Goal: Task Accomplishment & Management: Use online tool/utility

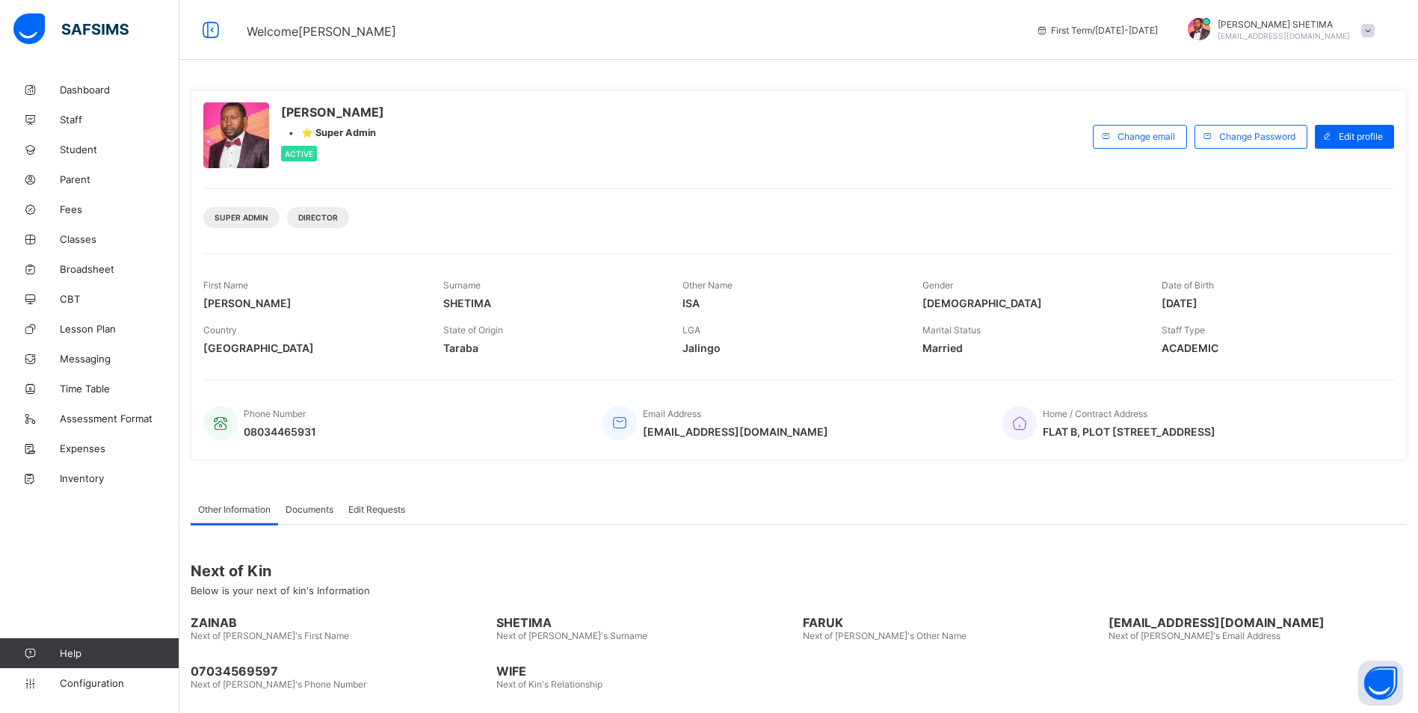
drag, startPoint x: 0, startPoint y: 0, endPoint x: 40, endPoint y: 59, distance: 71.5
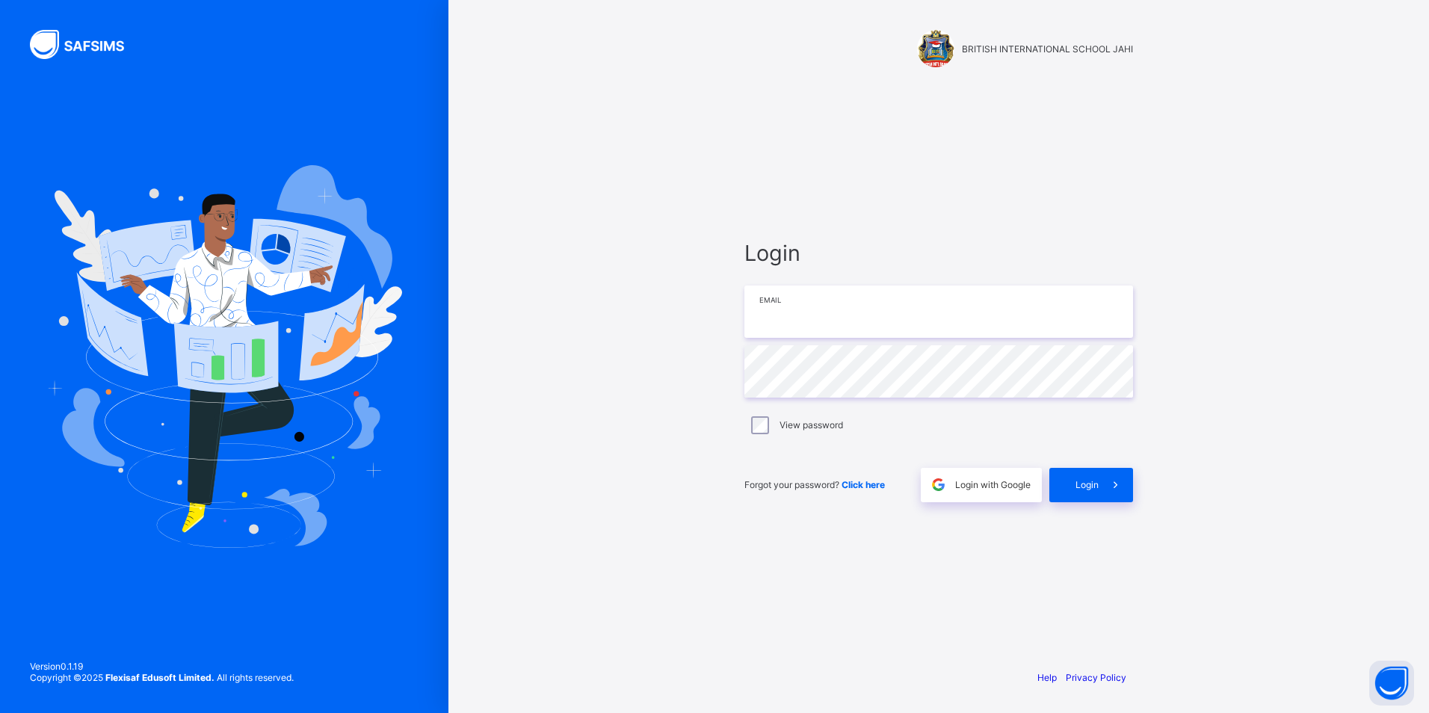
type input "**********"
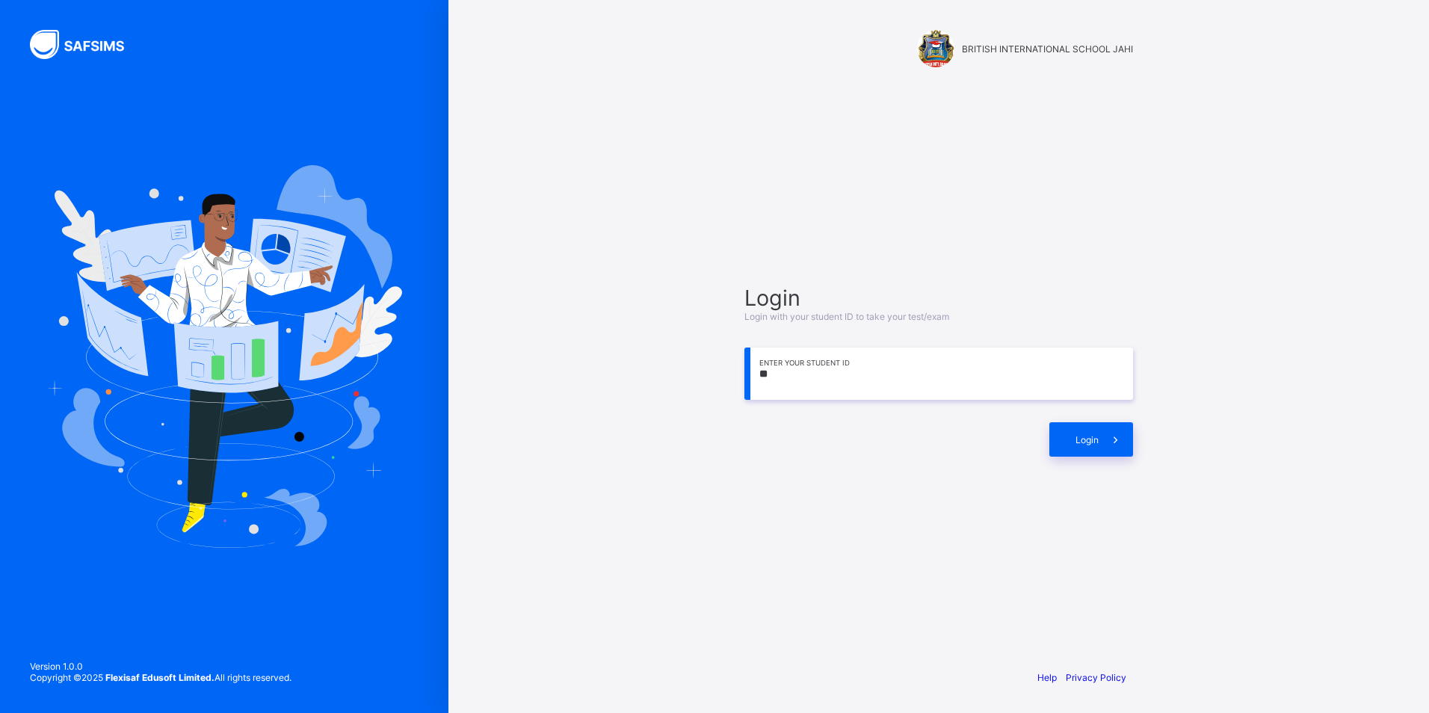
type input "*"
type input "**********"
click at [1115, 435] on icon at bounding box center [1116, 440] width 16 height 14
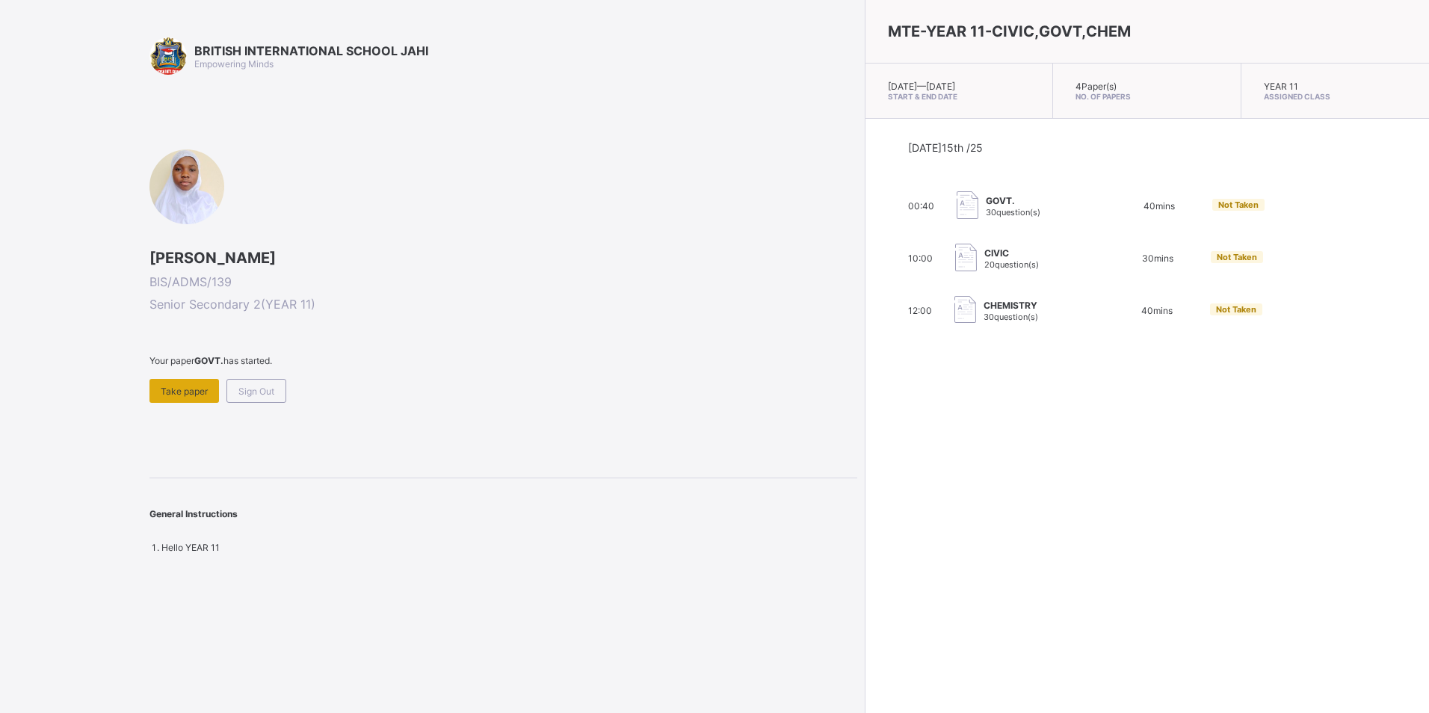
click at [193, 380] on div "Take paper" at bounding box center [185, 391] width 70 height 24
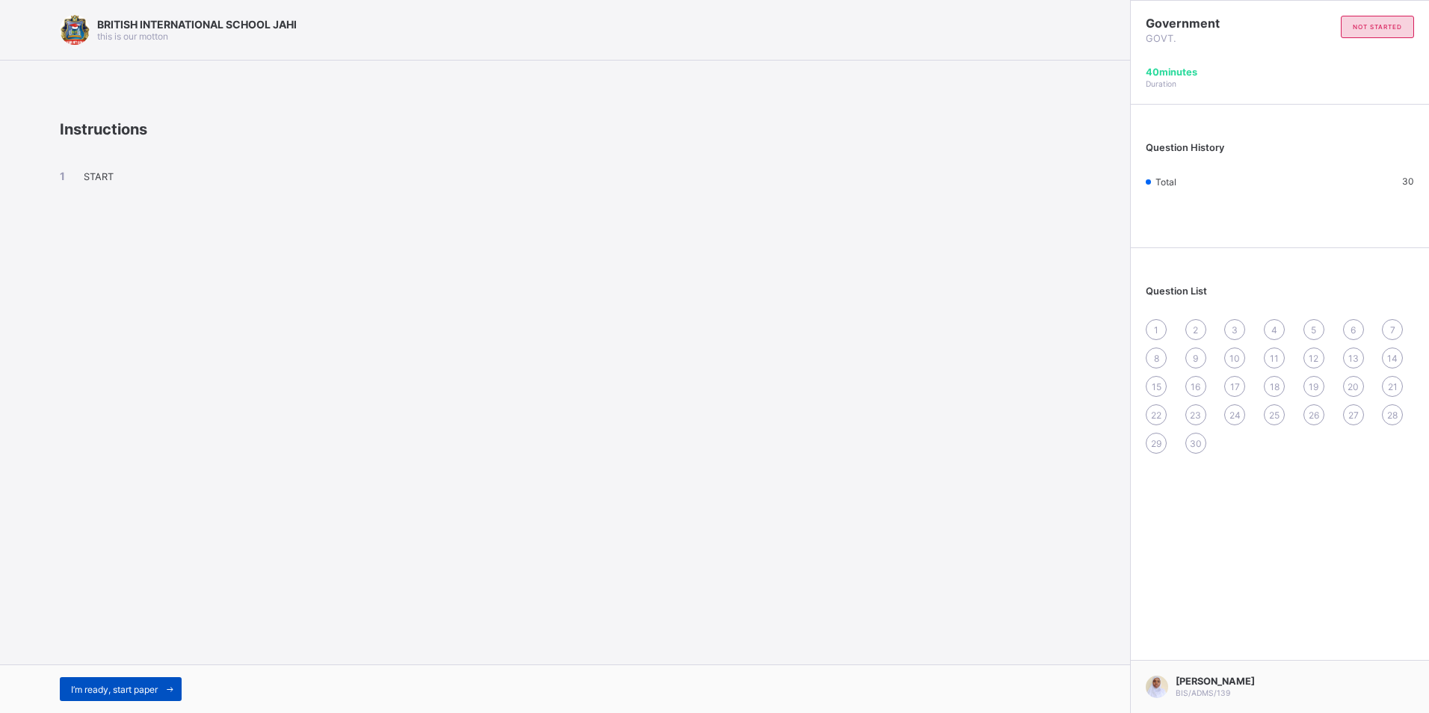
click at [170, 683] on span at bounding box center [170, 689] width 24 height 24
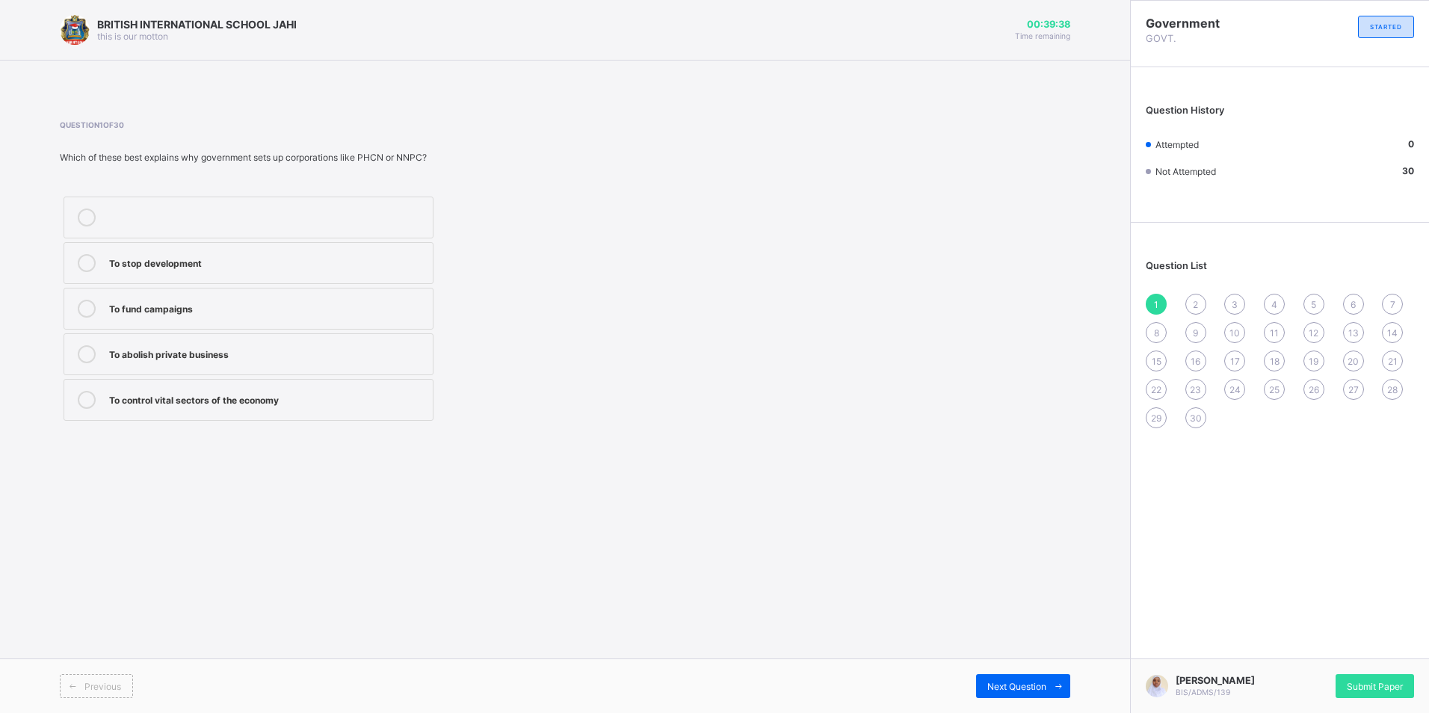
click at [301, 394] on div "To control vital sectors of the economy" at bounding box center [267, 398] width 316 height 15
click at [1001, 684] on span "Next Question" at bounding box center [1017, 686] width 59 height 11
click at [221, 387] on label "Employs workers" at bounding box center [249, 400] width 370 height 42
click at [253, 265] on div "Provides services" at bounding box center [267, 261] width 316 height 15
click at [1020, 676] on div "Next Question" at bounding box center [1023, 686] width 94 height 24
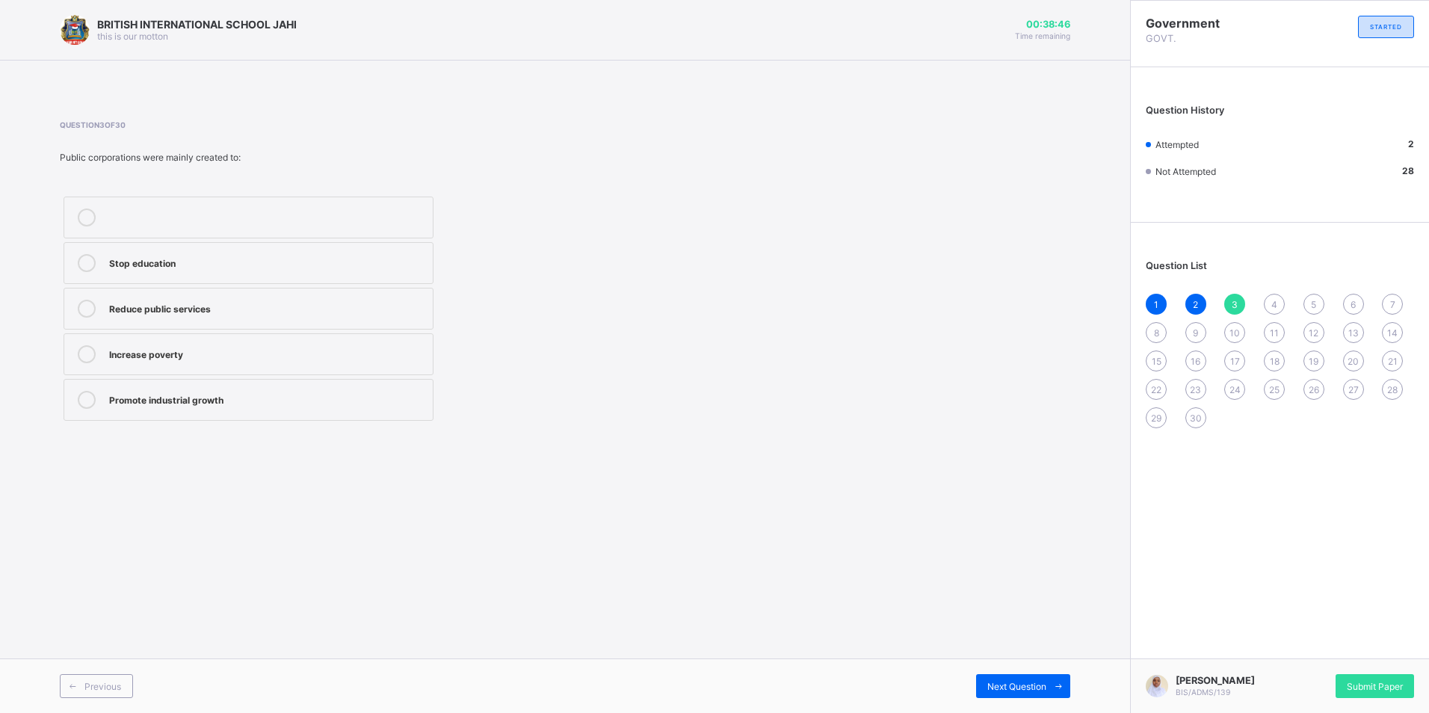
click at [278, 400] on div "Promote industrial growth" at bounding box center [267, 398] width 316 height 15
click at [1041, 677] on div "Next Question" at bounding box center [1023, 686] width 94 height 24
click at [213, 223] on div "NIPOST" at bounding box center [267, 216] width 316 height 15
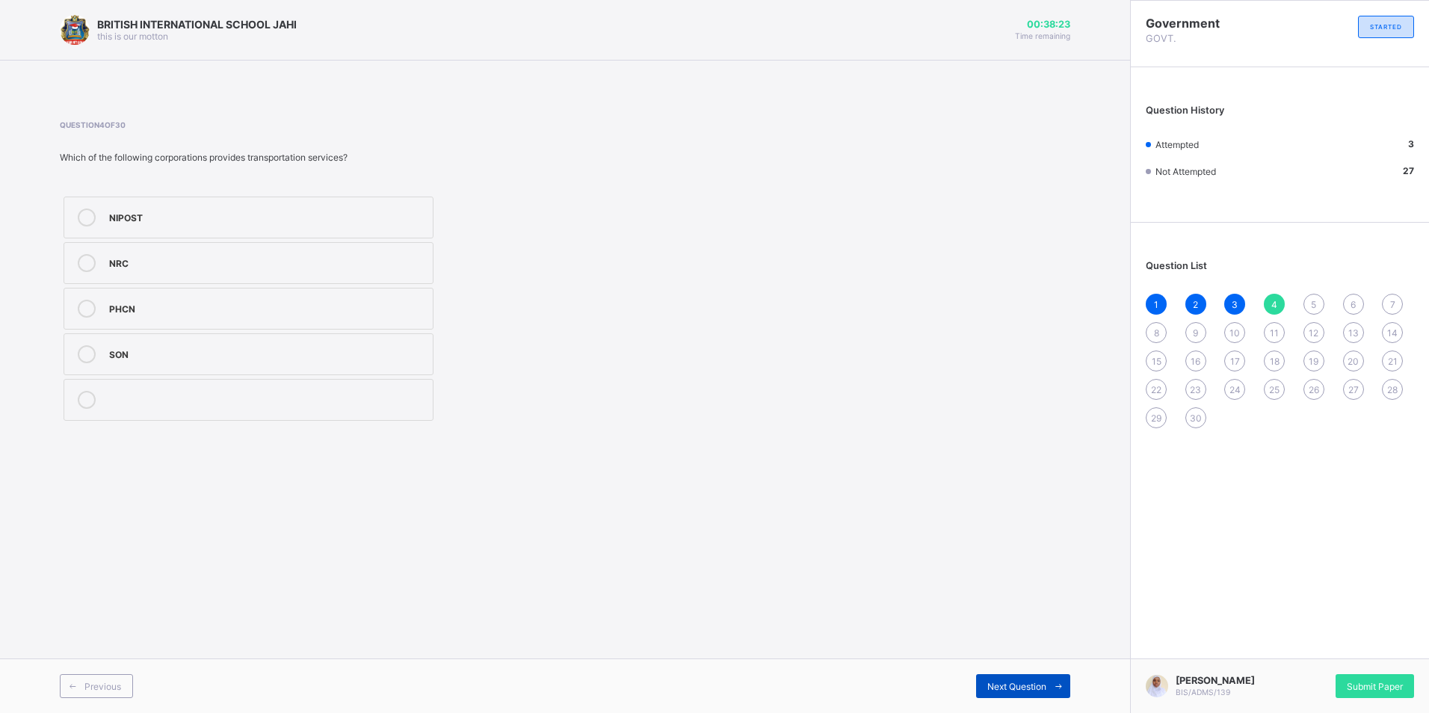
click at [1026, 683] on span "Next Question" at bounding box center [1017, 686] width 59 height 11
click at [213, 357] on div "Operate secretly" at bounding box center [267, 352] width 316 height 15
click at [1043, 679] on div "Next Question" at bounding box center [1023, 686] width 94 height 24
click at [223, 345] on label "Lack of workers" at bounding box center [249, 354] width 370 height 42
click at [1041, 682] on span "Next Question" at bounding box center [1017, 686] width 59 height 11
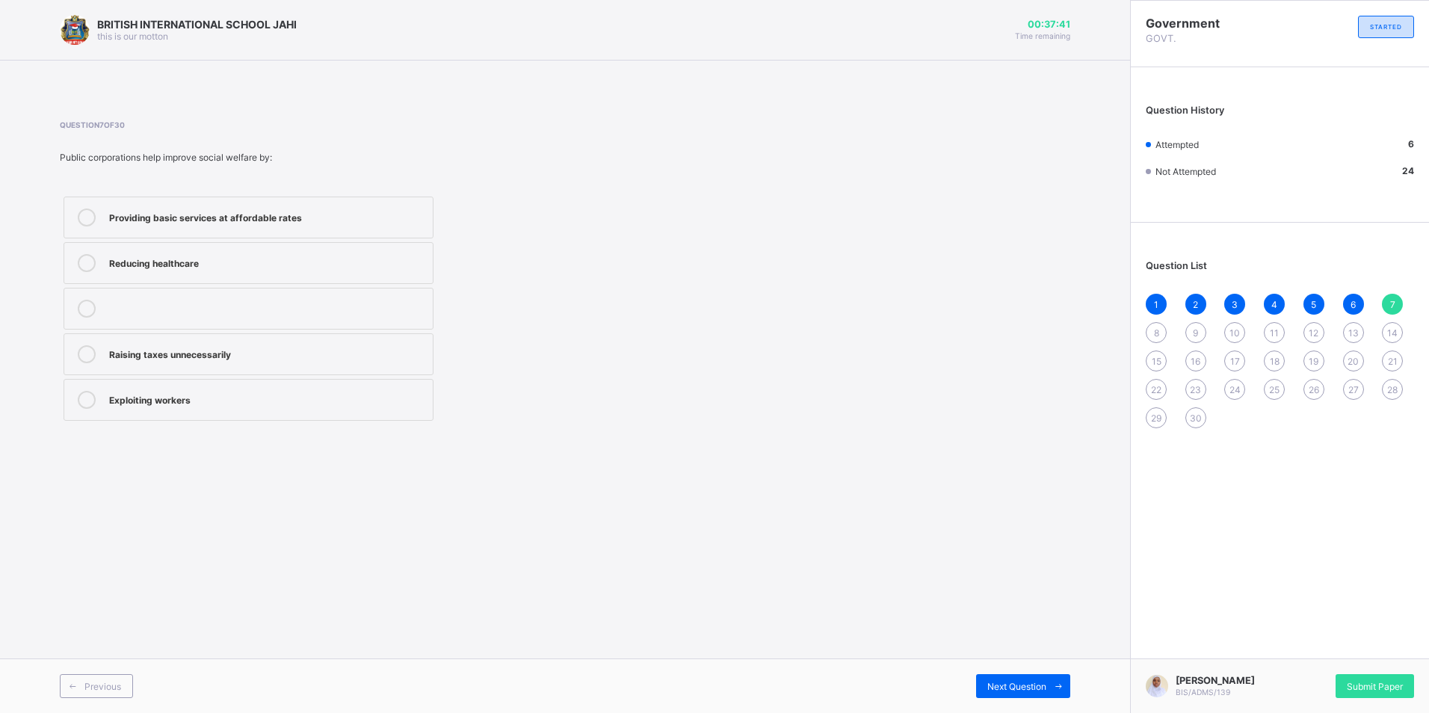
click at [406, 229] on label "Providing basic services at affordable rates" at bounding box center [249, 218] width 370 height 42
click at [1038, 680] on div "Next Question" at bounding box center [1023, 686] width 94 height 24
click at [1192, 410] on div "30" at bounding box center [1196, 417] width 21 height 21
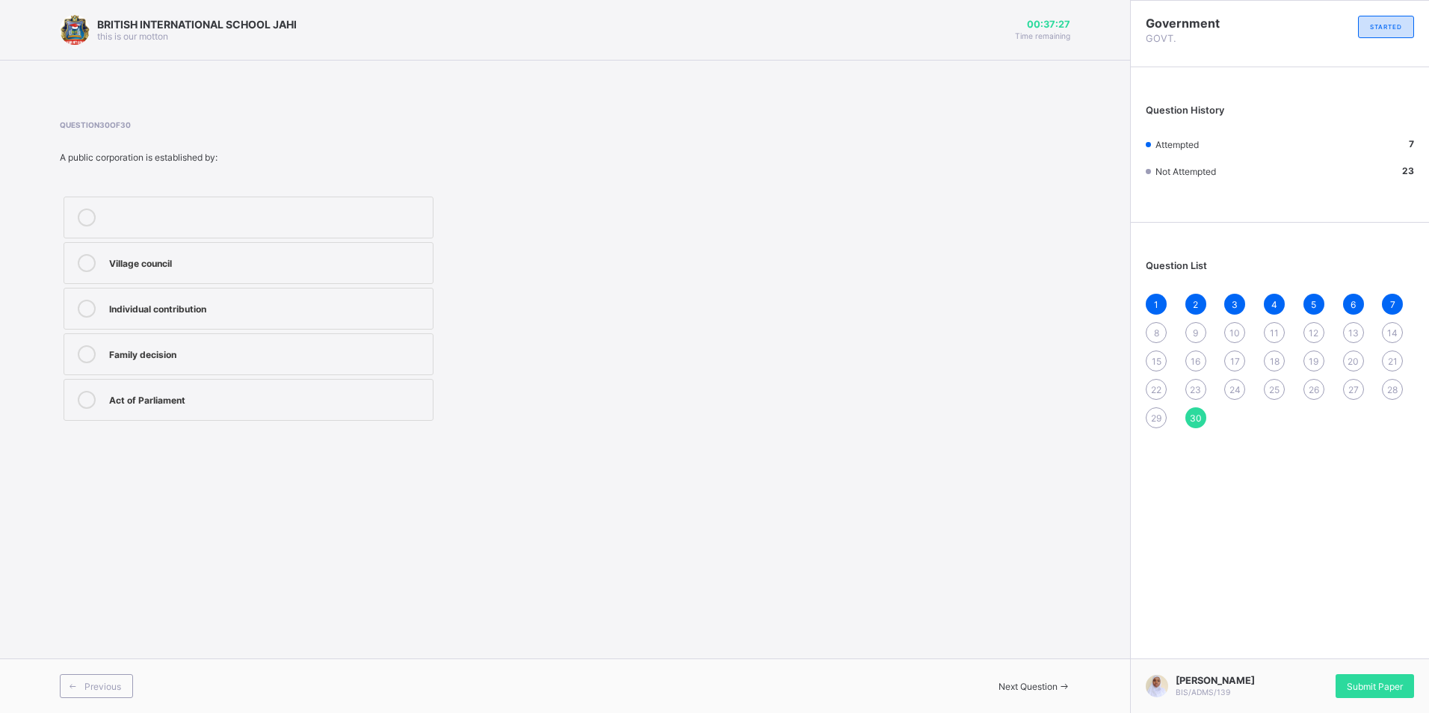
click at [275, 315] on div "Individual contribution" at bounding box center [267, 309] width 316 height 18
click at [1147, 416] on div "29" at bounding box center [1156, 417] width 21 height 21
click at [336, 401] on div "Provide essential services" at bounding box center [267, 398] width 316 height 15
click at [1190, 352] on div "16" at bounding box center [1196, 361] width 21 height 21
click at [280, 258] on div "Advertising businesses" at bounding box center [267, 261] width 316 height 15
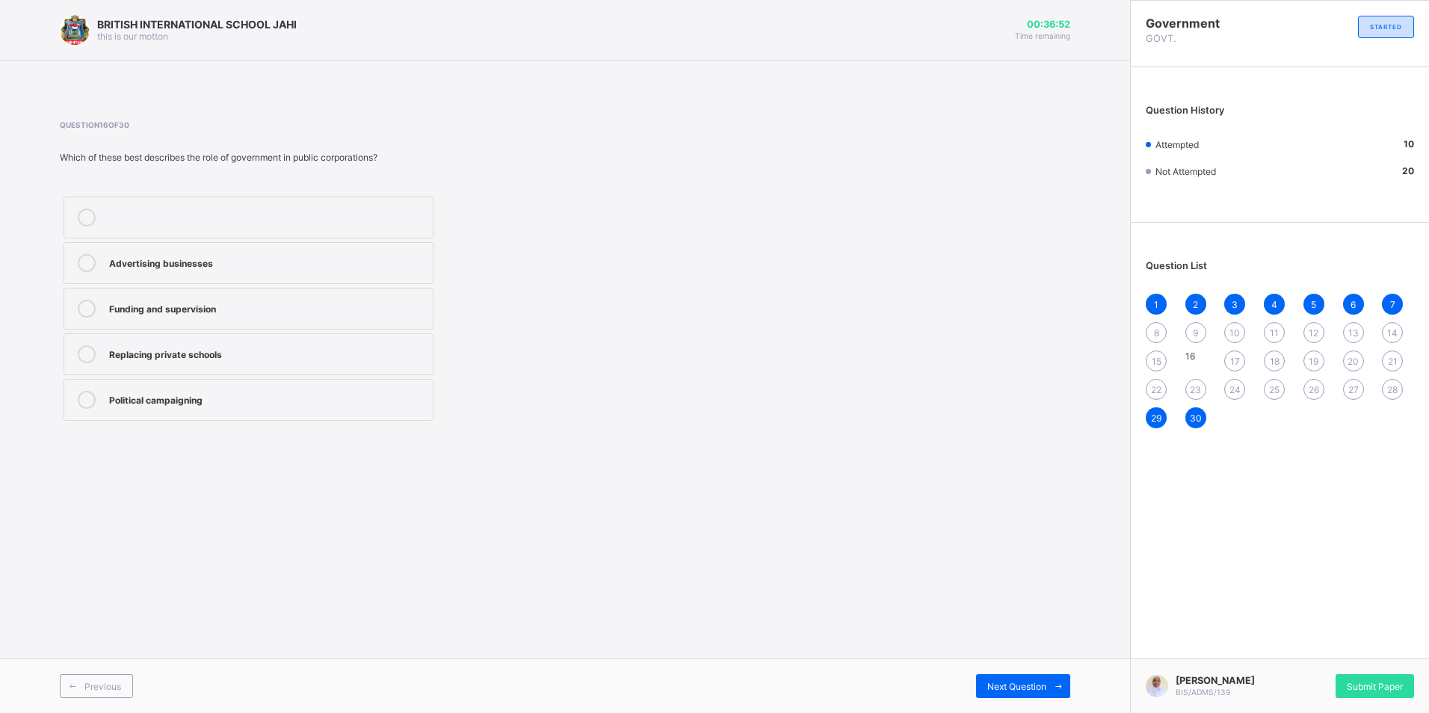
click at [351, 303] on div "Funding and supervision" at bounding box center [267, 307] width 316 height 15
click at [1040, 681] on span "Next Question" at bounding box center [1017, 686] width 59 height 11
click at [318, 301] on div "Postal and courier services" at bounding box center [267, 307] width 316 height 15
click at [1057, 680] on span at bounding box center [1059, 686] width 24 height 24
click at [240, 309] on div "Increase corruption" at bounding box center [267, 307] width 316 height 15
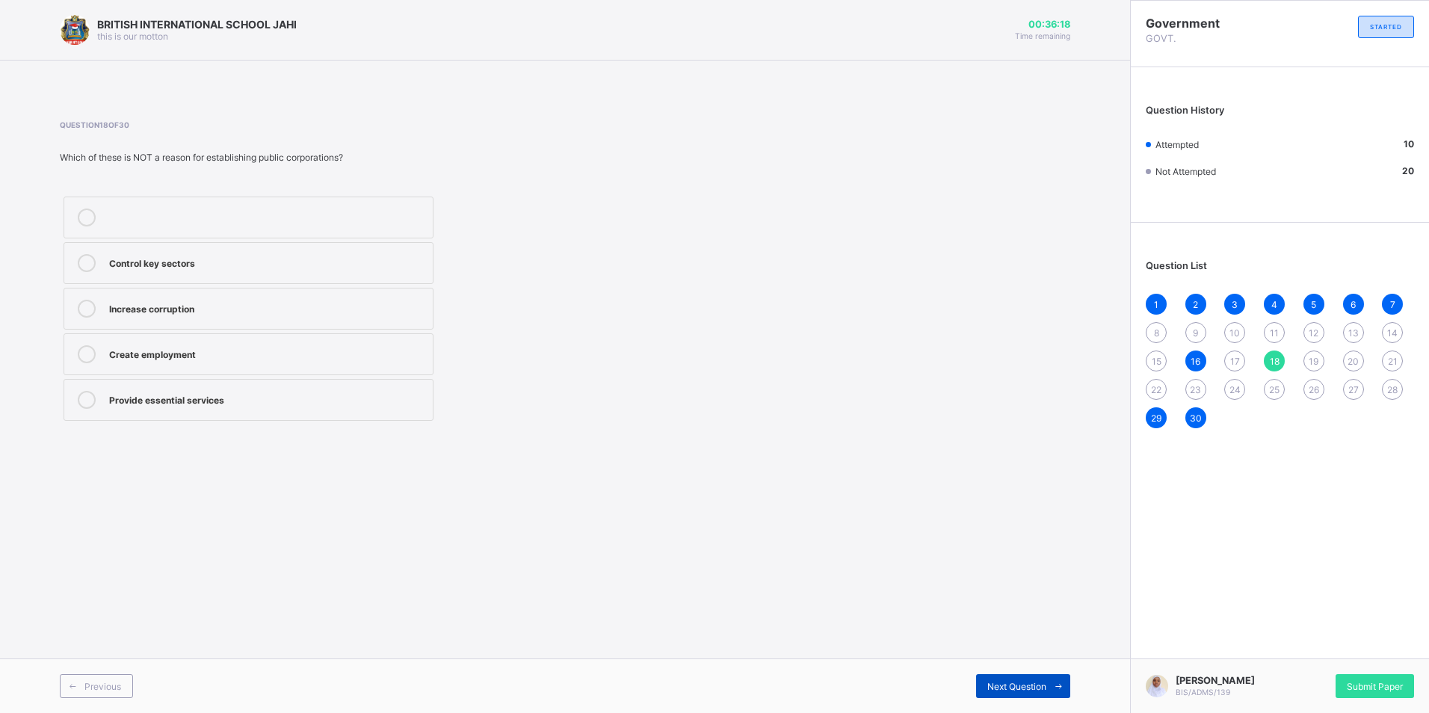
click at [1007, 675] on div "Next Question" at bounding box center [1023, 686] width 94 height 24
click at [1234, 359] on span "17" at bounding box center [1236, 361] width 10 height 11
click at [286, 304] on div "Postal and courier services" at bounding box center [267, 307] width 316 height 15
click at [1053, 685] on icon at bounding box center [1058, 687] width 11 height 10
click at [318, 311] on div "Increase corruption" at bounding box center [267, 307] width 316 height 15
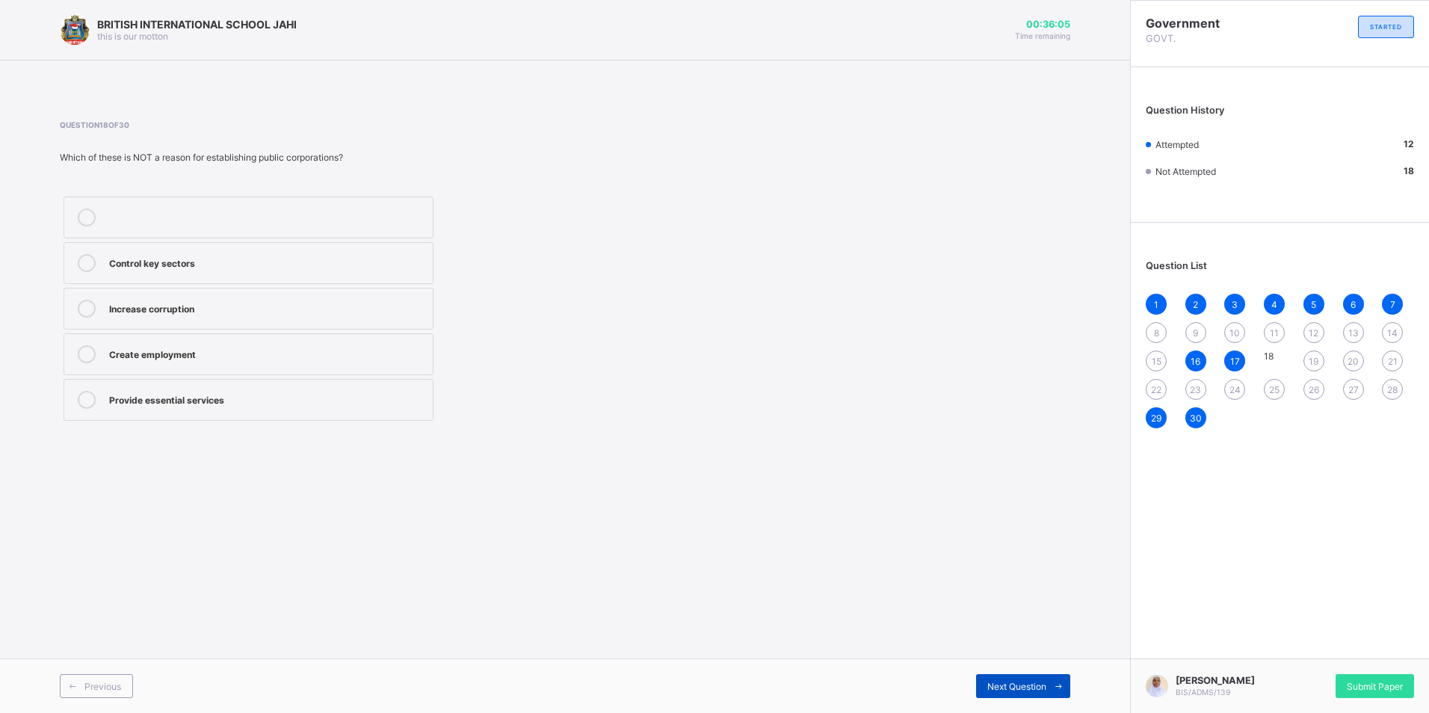
click at [1038, 684] on span "Next Question" at bounding box center [1017, 686] width 59 height 11
click at [273, 270] on div "Provide clean water" at bounding box center [267, 263] width 316 height 18
click at [1052, 691] on span at bounding box center [1059, 686] width 24 height 24
click at [291, 362] on div "Good services" at bounding box center [267, 354] width 316 height 18
click at [1057, 682] on icon at bounding box center [1058, 687] width 11 height 10
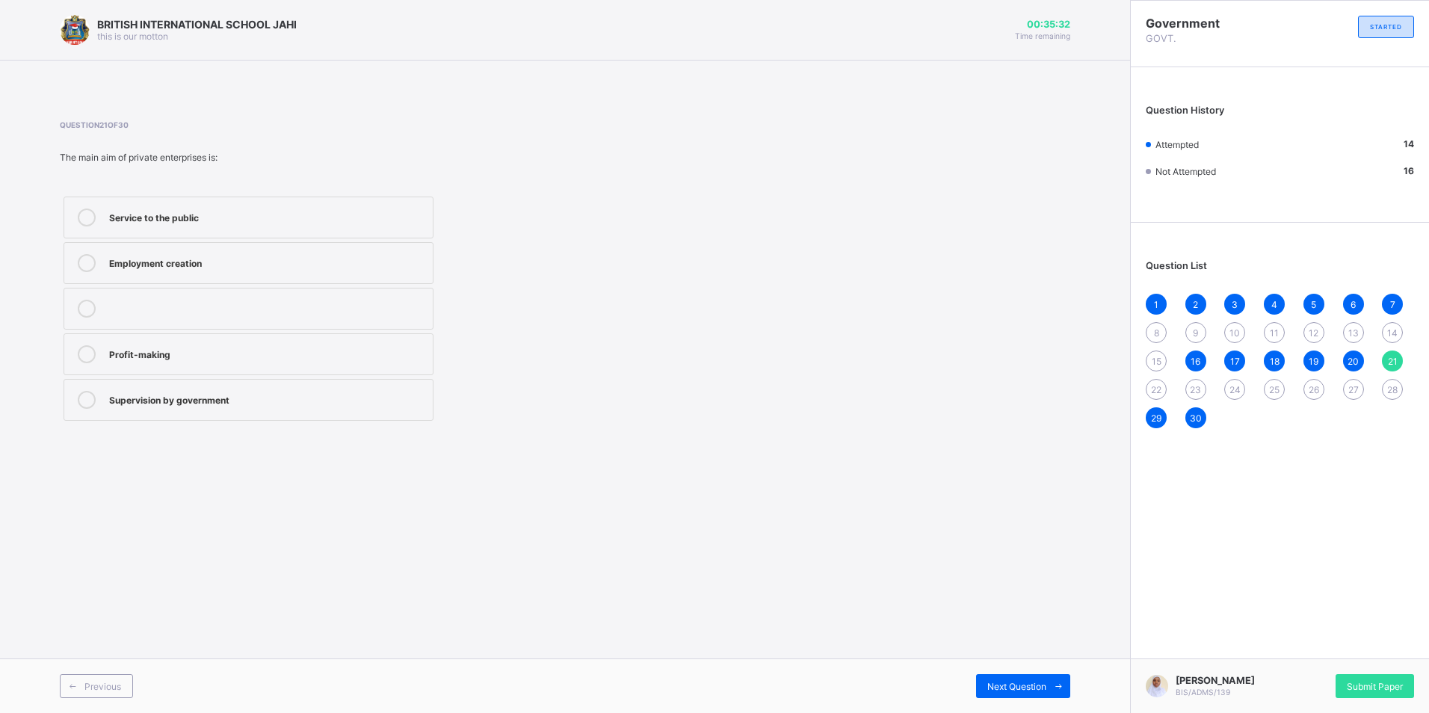
click at [277, 401] on div "Supervision by government" at bounding box center [267, 398] width 316 height 15
drag, startPoint x: 1026, startPoint y: 689, endPoint x: 982, endPoint y: 672, distance: 47.1
click at [1026, 689] on span "Next Question" at bounding box center [1017, 686] width 59 height 11
click at [230, 402] on div "NNPC" at bounding box center [267, 398] width 316 height 15
click at [236, 358] on div "PHCN" at bounding box center [267, 352] width 316 height 15
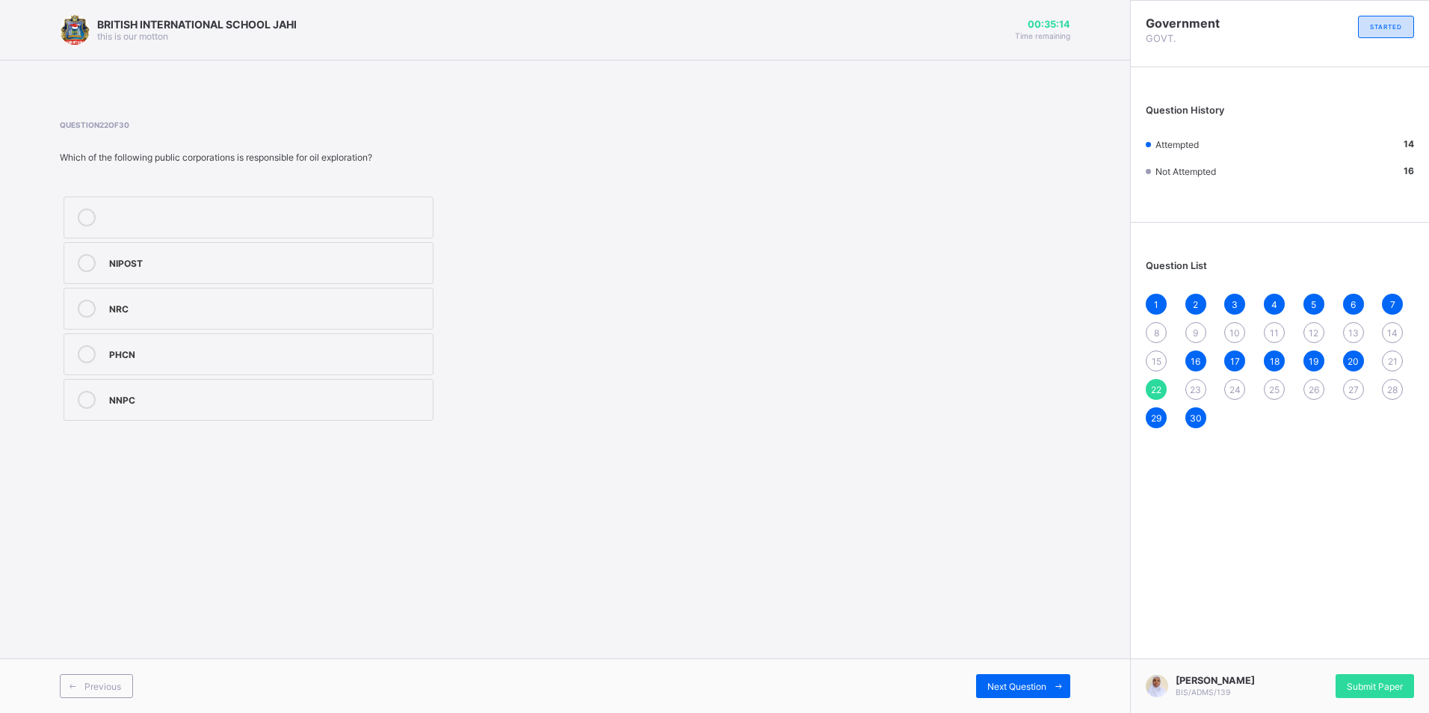
drag, startPoint x: 268, startPoint y: 419, endPoint x: 289, endPoint y: 417, distance: 21.1
click at [280, 417] on label "NNPC" at bounding box center [249, 400] width 370 height 42
click at [1052, 683] on span at bounding box center [1059, 686] width 24 height 24
click at [1397, 361] on span "21" at bounding box center [1393, 361] width 10 height 11
click at [324, 392] on div "Supervision by government" at bounding box center [267, 398] width 316 height 15
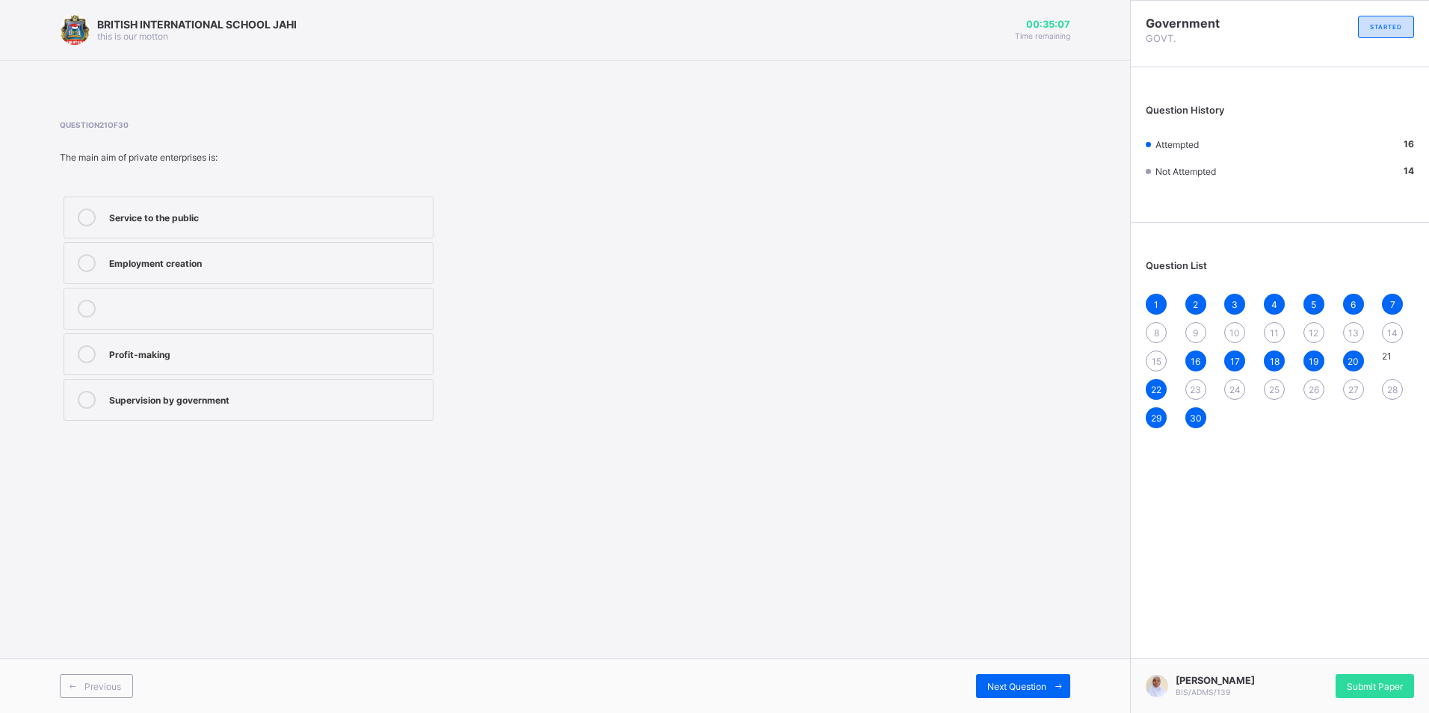
click at [324, 392] on div "Supervision by government" at bounding box center [267, 398] width 316 height 15
click at [1006, 680] on div "Next Question" at bounding box center [1023, 686] width 94 height 24
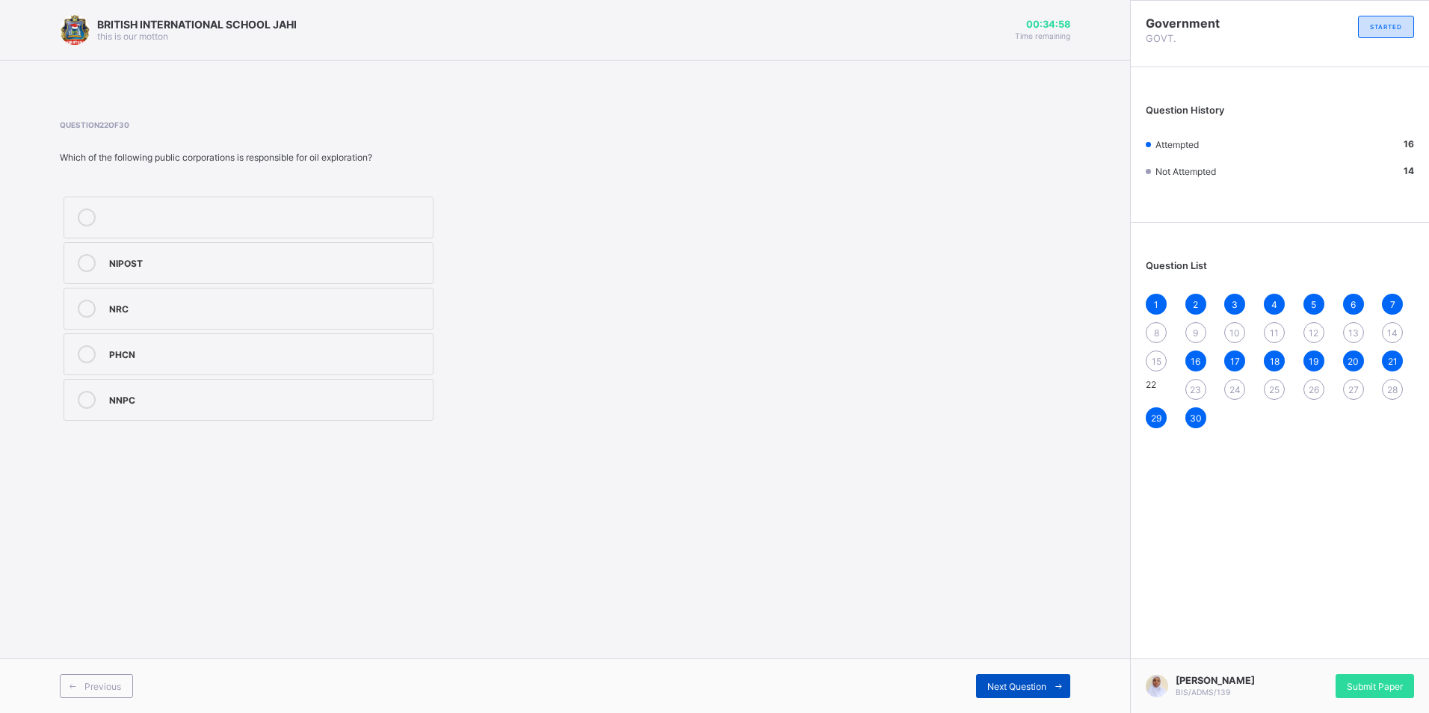
click at [1037, 682] on span "Next Question" at bounding box center [1017, 686] width 59 height 11
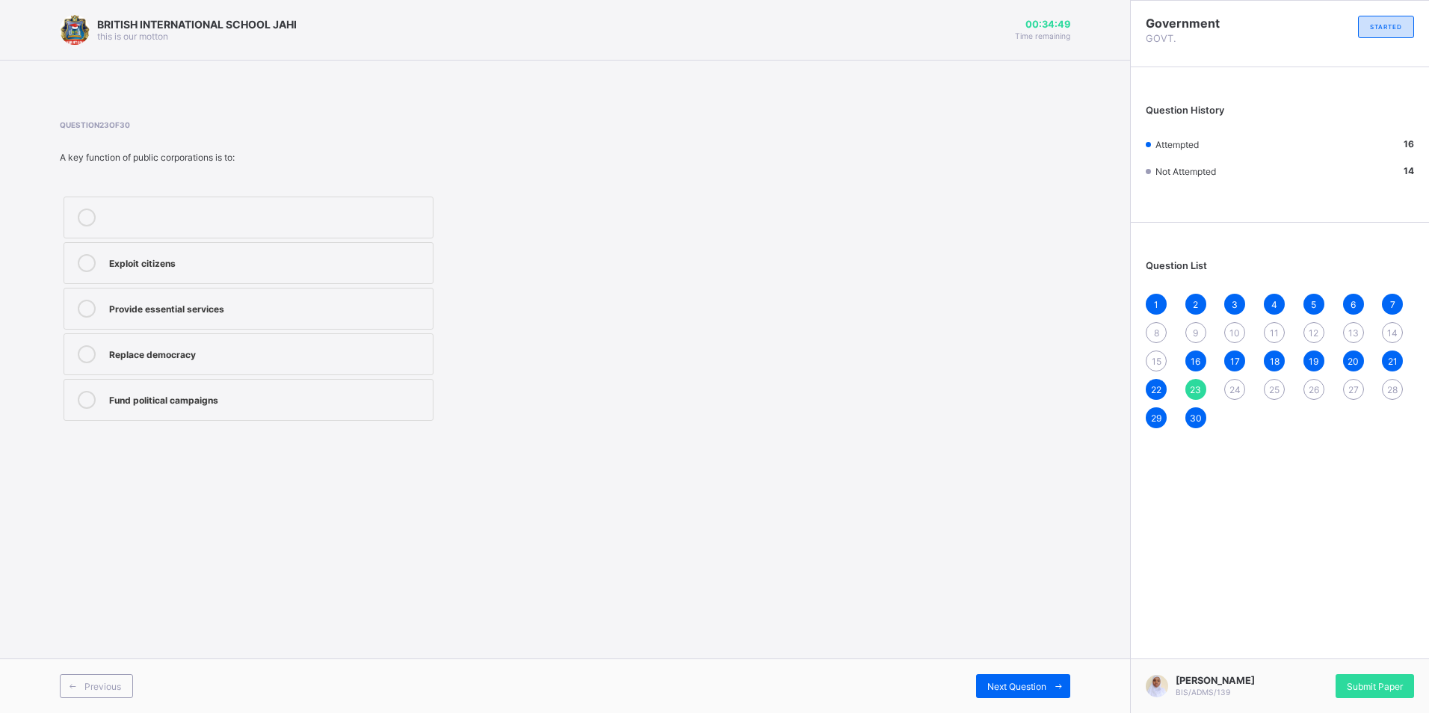
click at [268, 404] on div "Fund political campaigns" at bounding box center [267, 398] width 316 height 15
click at [1059, 677] on span at bounding box center [1059, 686] width 24 height 24
click at [333, 250] on label "PHCN" at bounding box center [249, 263] width 370 height 42
click at [1050, 686] on span at bounding box center [1059, 686] width 24 height 24
click at [214, 358] on div "The government" at bounding box center [267, 352] width 316 height 15
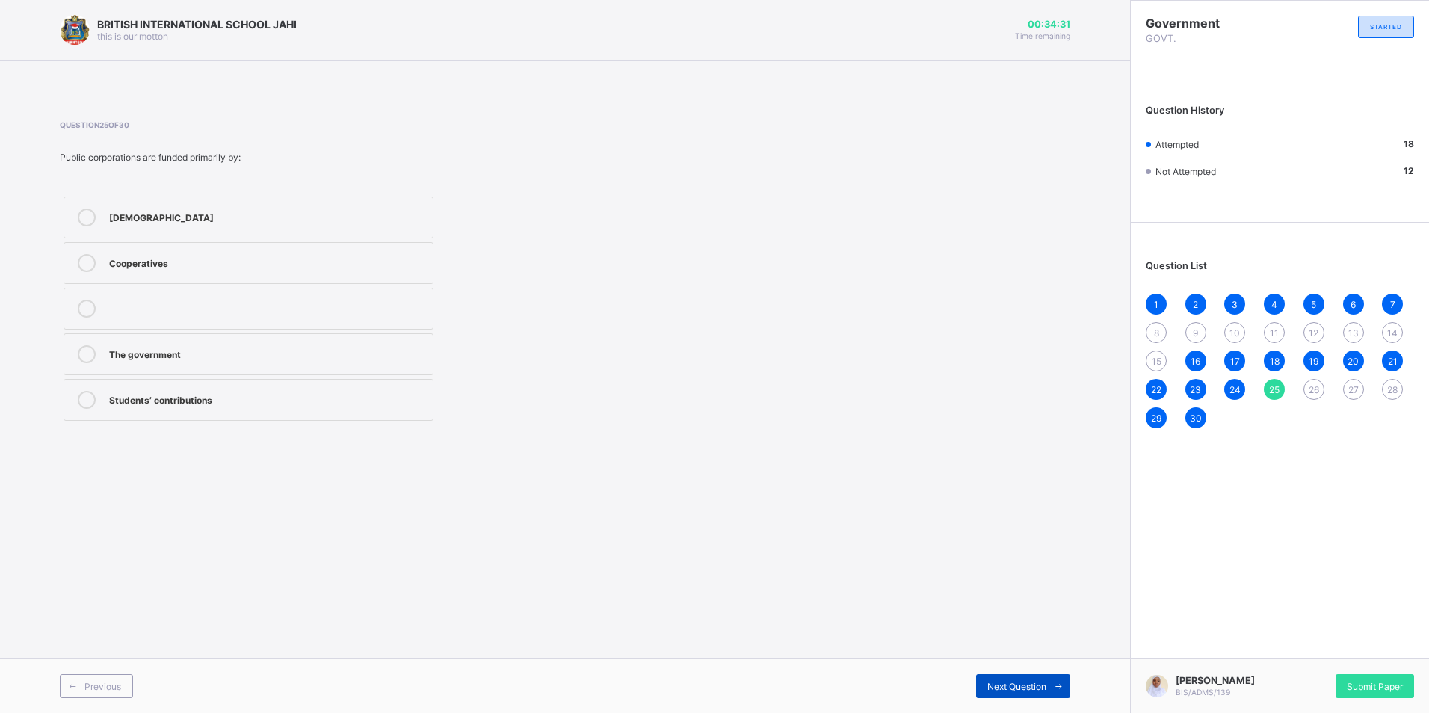
click at [1042, 688] on span "Next Question" at bounding box center [1017, 686] width 59 height 11
click at [241, 357] on div "Established by law" at bounding box center [267, 352] width 316 height 15
click at [1030, 680] on div "Next Question" at bounding box center [1023, 686] width 94 height 24
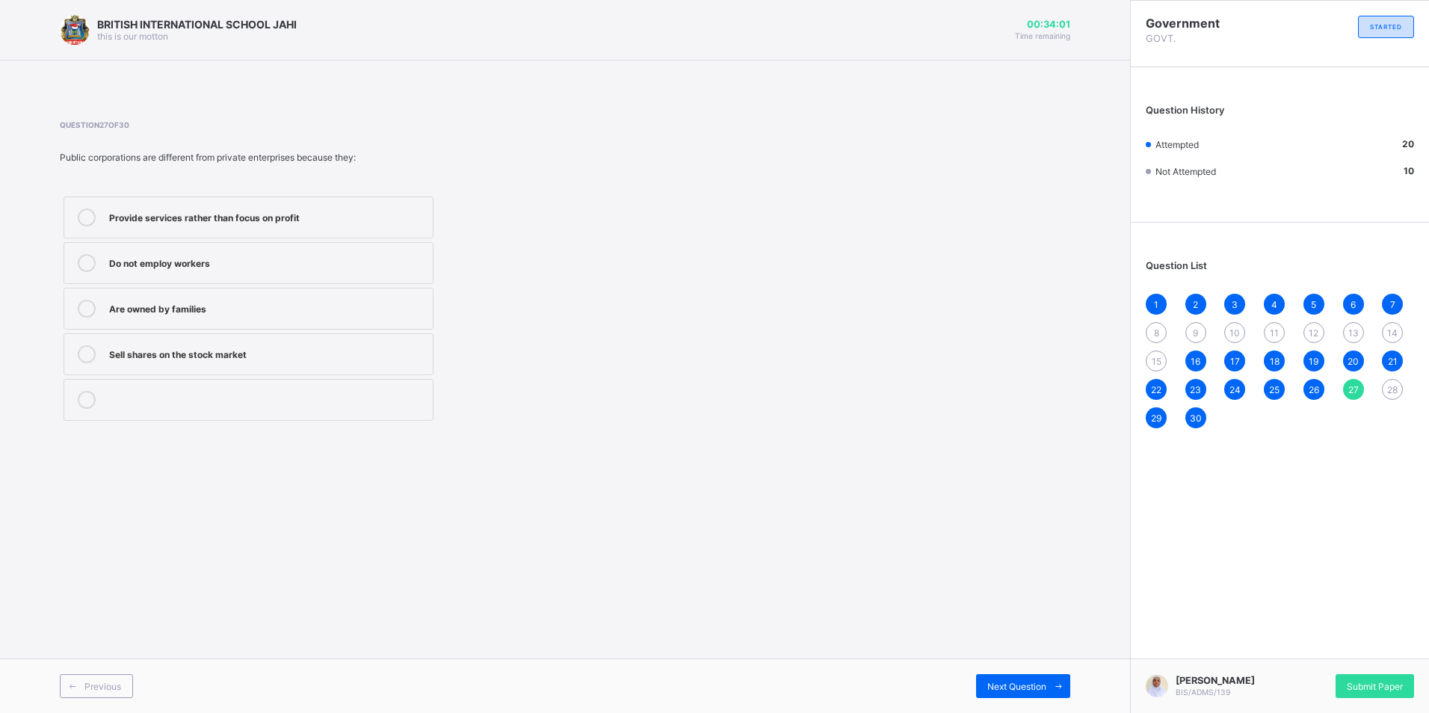
click at [384, 217] on div "Provide services rather than focus on profit" at bounding box center [267, 216] width 316 height 15
click at [1020, 686] on span "Next Question" at bounding box center [1017, 686] width 59 height 11
click at [368, 311] on div "Managed by a government-appointed board" at bounding box center [267, 307] width 316 height 15
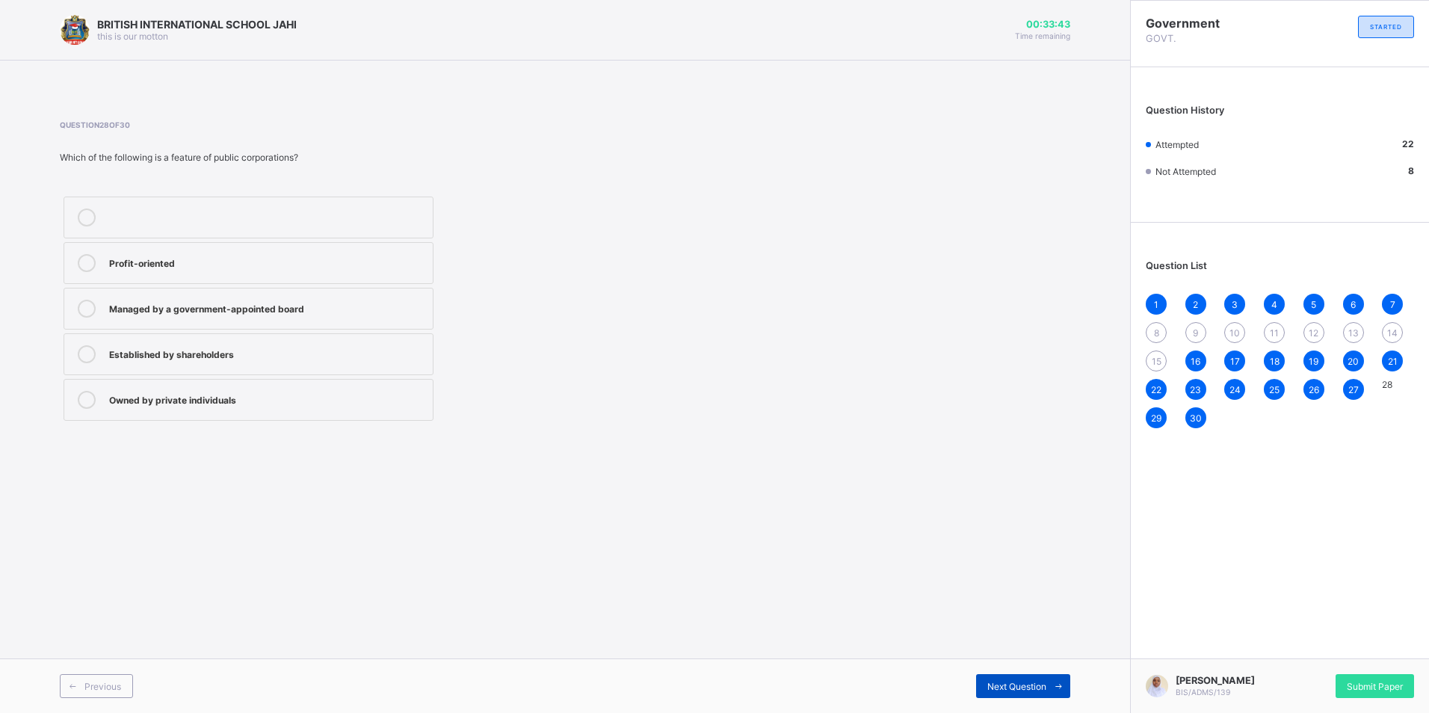
drag, startPoint x: 1031, startPoint y: 686, endPoint x: 1040, endPoint y: 675, distance: 13.8
click at [1034, 683] on span "Next Question" at bounding box center [1017, 686] width 59 height 11
click at [1151, 358] on div "15" at bounding box center [1156, 361] width 21 height 21
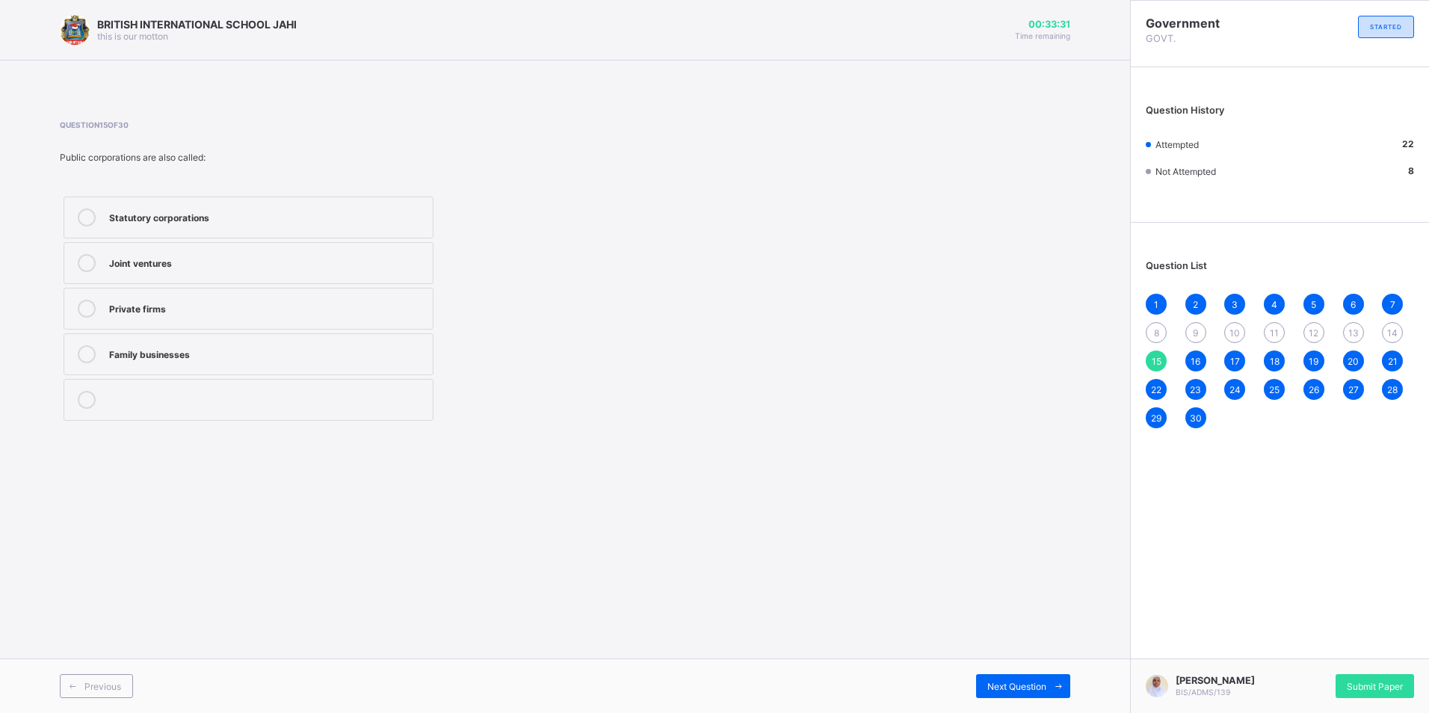
click at [299, 219] on div "Statutory corporations" at bounding box center [267, 216] width 316 height 15
click at [1146, 331] on div "8" at bounding box center [1156, 332] width 21 height 21
click at [338, 346] on div "Dangote Cement" at bounding box center [267, 352] width 316 height 15
click at [1026, 688] on span "Next Question" at bounding box center [1017, 686] width 59 height 11
click at [361, 259] on div "A board of directors" at bounding box center [267, 261] width 316 height 15
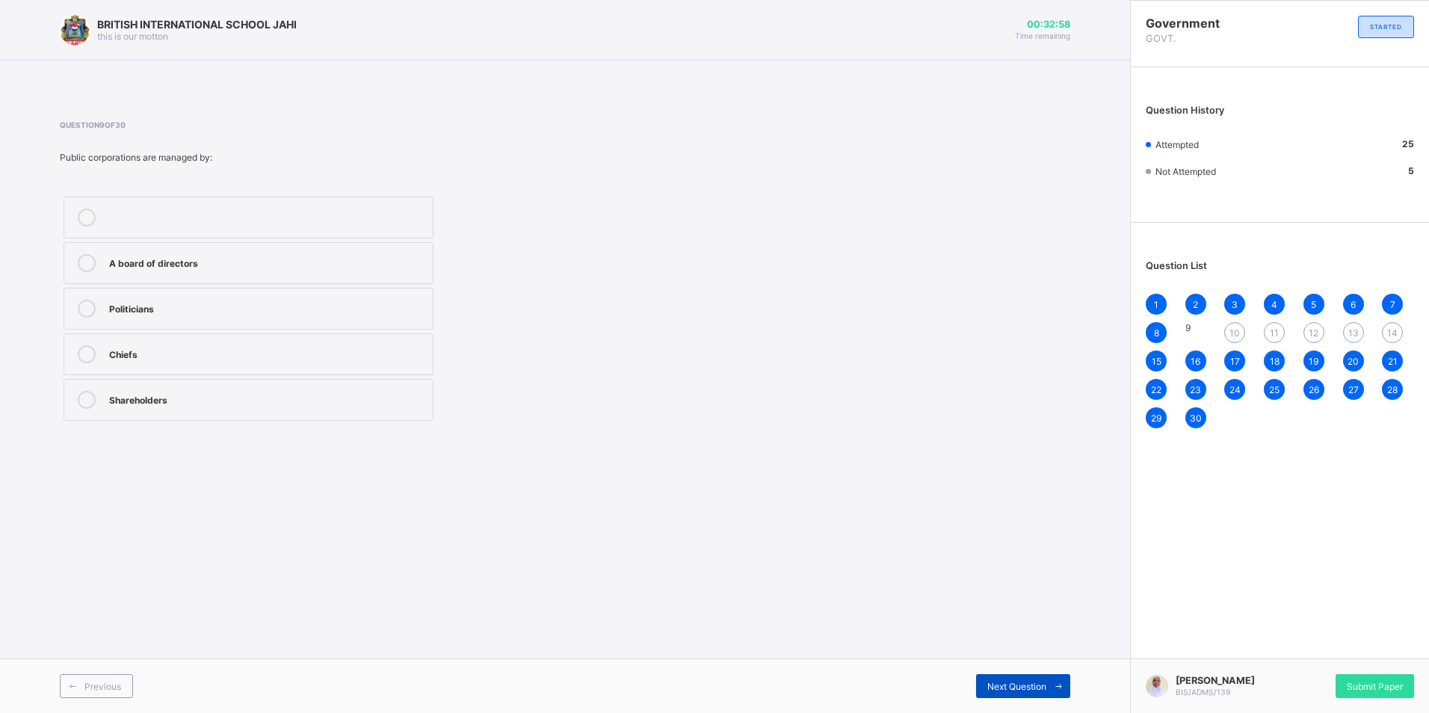
click at [1056, 685] on icon at bounding box center [1058, 687] width 11 height 10
drag, startPoint x: 305, startPoint y: 206, endPoint x: 312, endPoint y: 209, distance: 7.7
click at [310, 209] on label "Generate revenue for the nation" at bounding box center [249, 218] width 370 height 42
drag, startPoint x: 1022, startPoint y: 688, endPoint x: 1012, endPoint y: 670, distance: 20.4
click at [1022, 687] on span "Next Question" at bounding box center [1017, 686] width 59 height 11
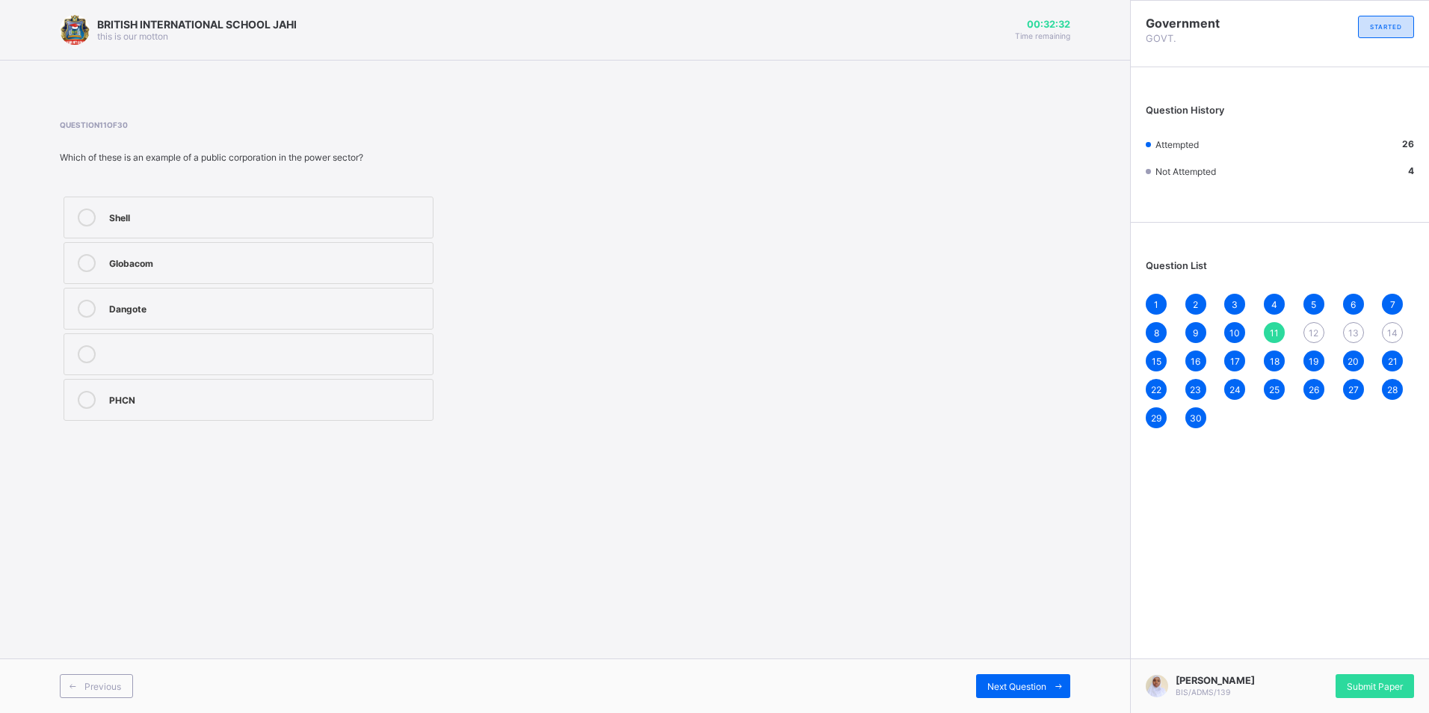
click at [253, 390] on label "PHCN" at bounding box center [249, 400] width 370 height 42
click at [1035, 689] on span "Next Question" at bounding box center [1017, 686] width 59 height 11
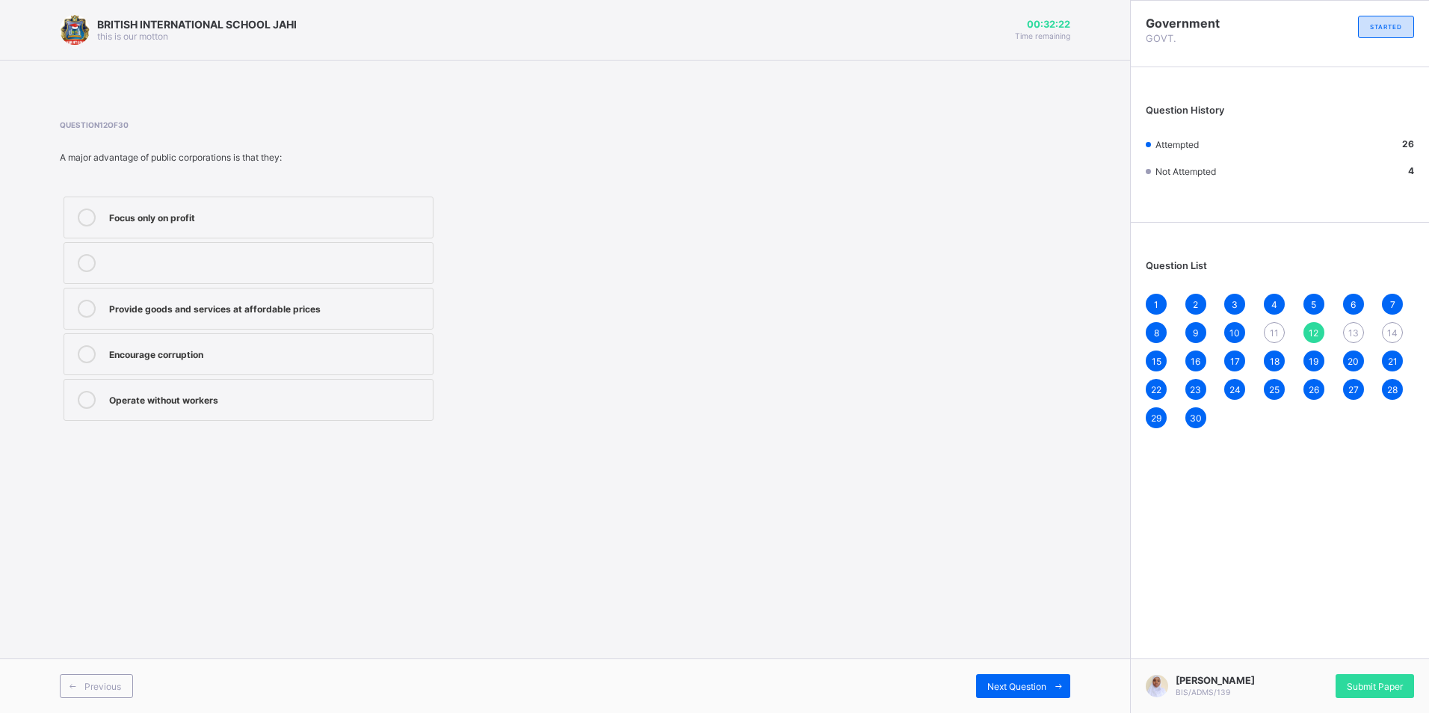
click at [401, 302] on div "Provide goods and services at affordable prices" at bounding box center [267, 307] width 316 height 15
click at [1045, 677] on div "Next Question" at bounding box center [1023, 686] width 94 height 24
click at [1275, 336] on span "11" at bounding box center [1274, 332] width 9 height 11
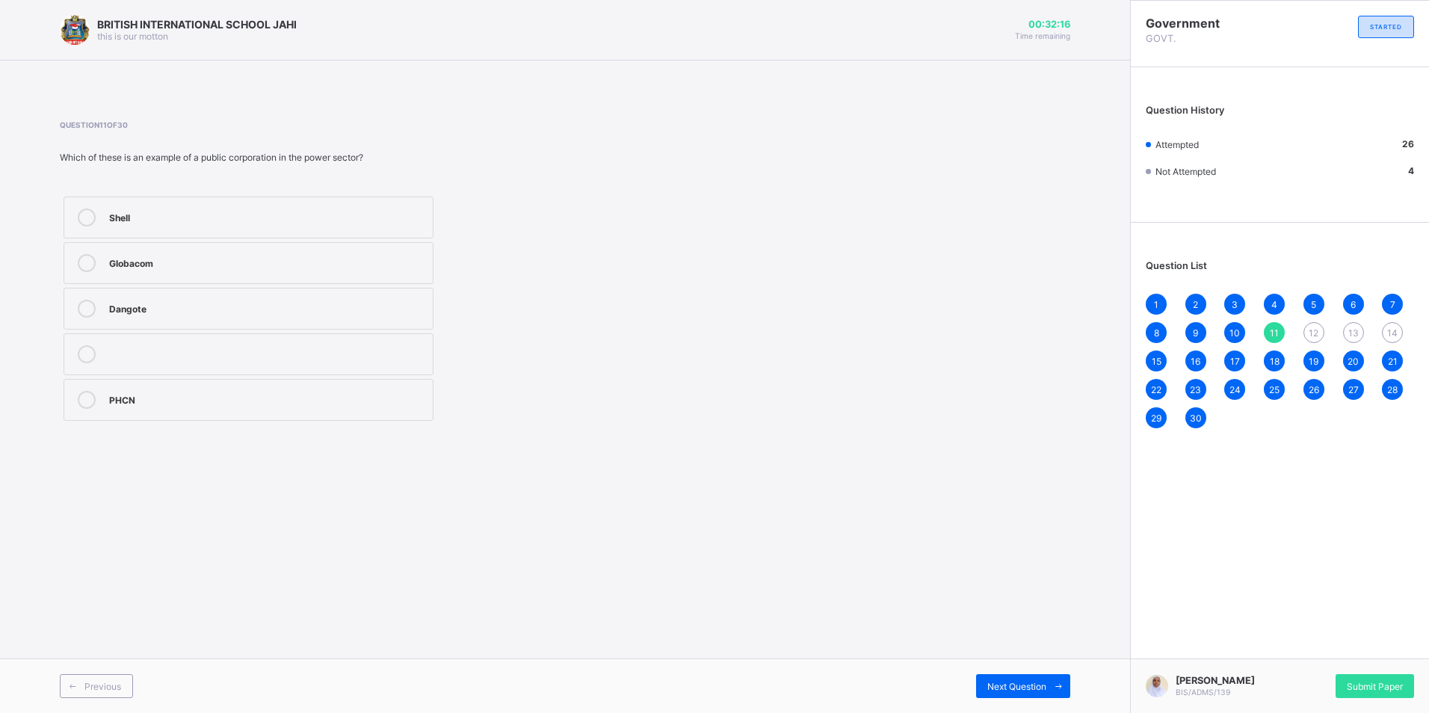
click at [407, 397] on div "PHCN" at bounding box center [267, 398] width 316 height 15
click at [1035, 686] on span "Next Question" at bounding box center [1017, 686] width 59 height 11
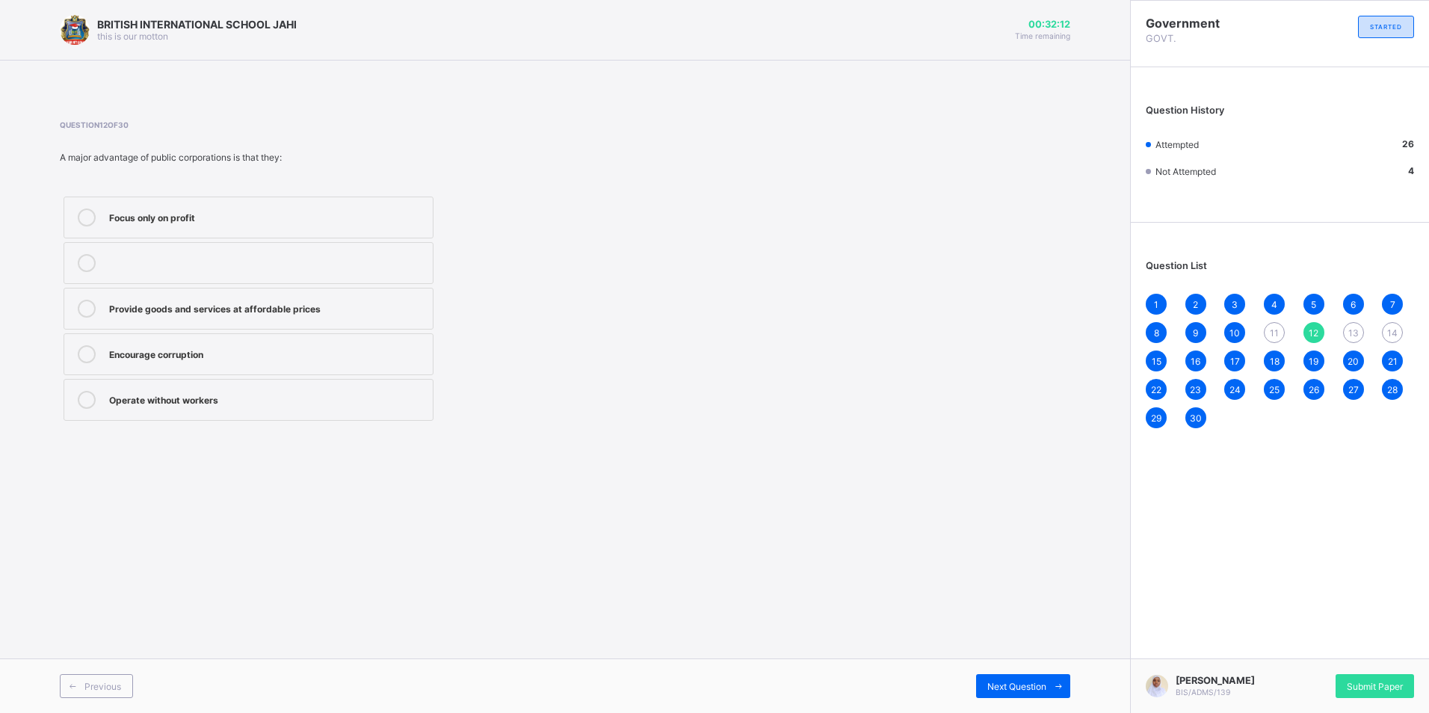
click at [377, 296] on label "Provide goods and services at affordable prices" at bounding box center [249, 309] width 370 height 42
click at [1035, 683] on span "Next Question" at bounding box center [1017, 686] width 59 height 11
click at [1272, 327] on span "11" at bounding box center [1274, 332] width 9 height 11
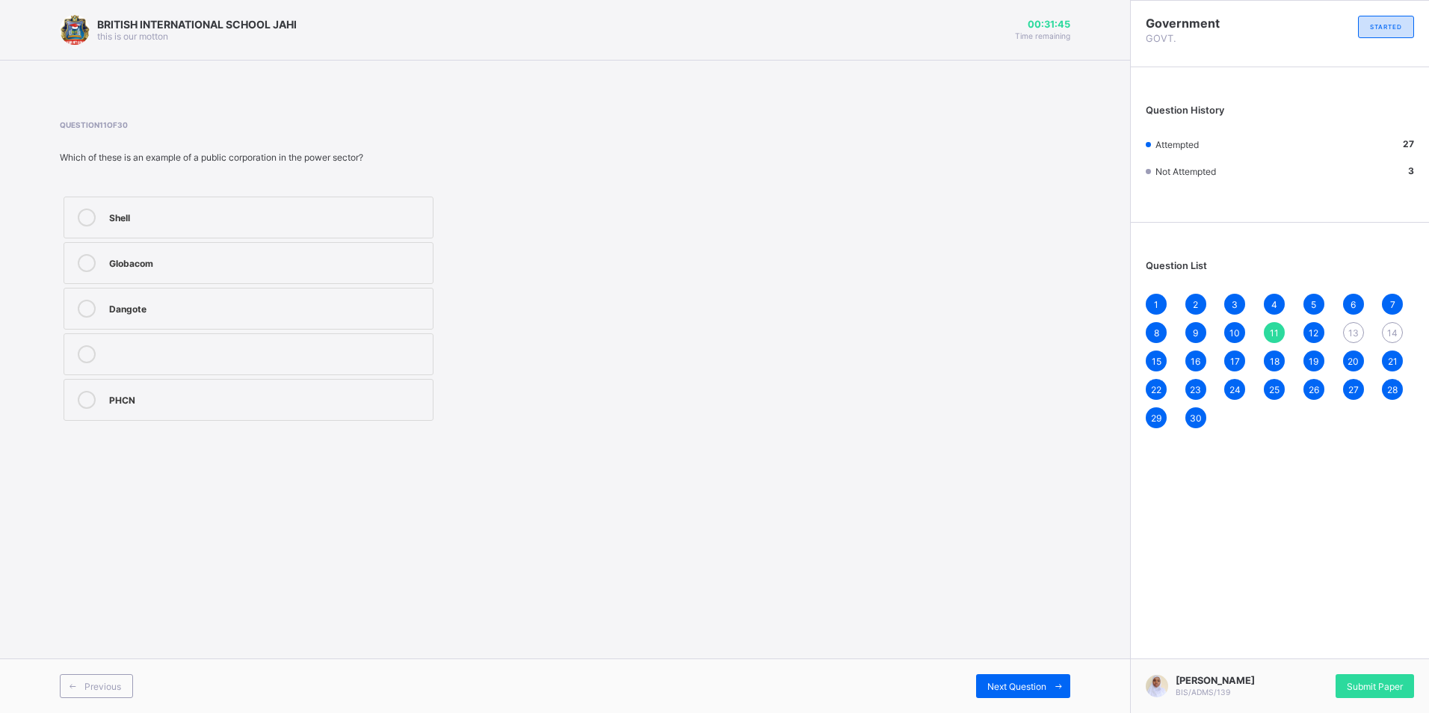
click at [294, 402] on div "PHCN" at bounding box center [267, 398] width 316 height 15
click at [295, 402] on div "PHCN" at bounding box center [267, 398] width 316 height 15
click at [1059, 683] on icon at bounding box center [1058, 687] width 11 height 10
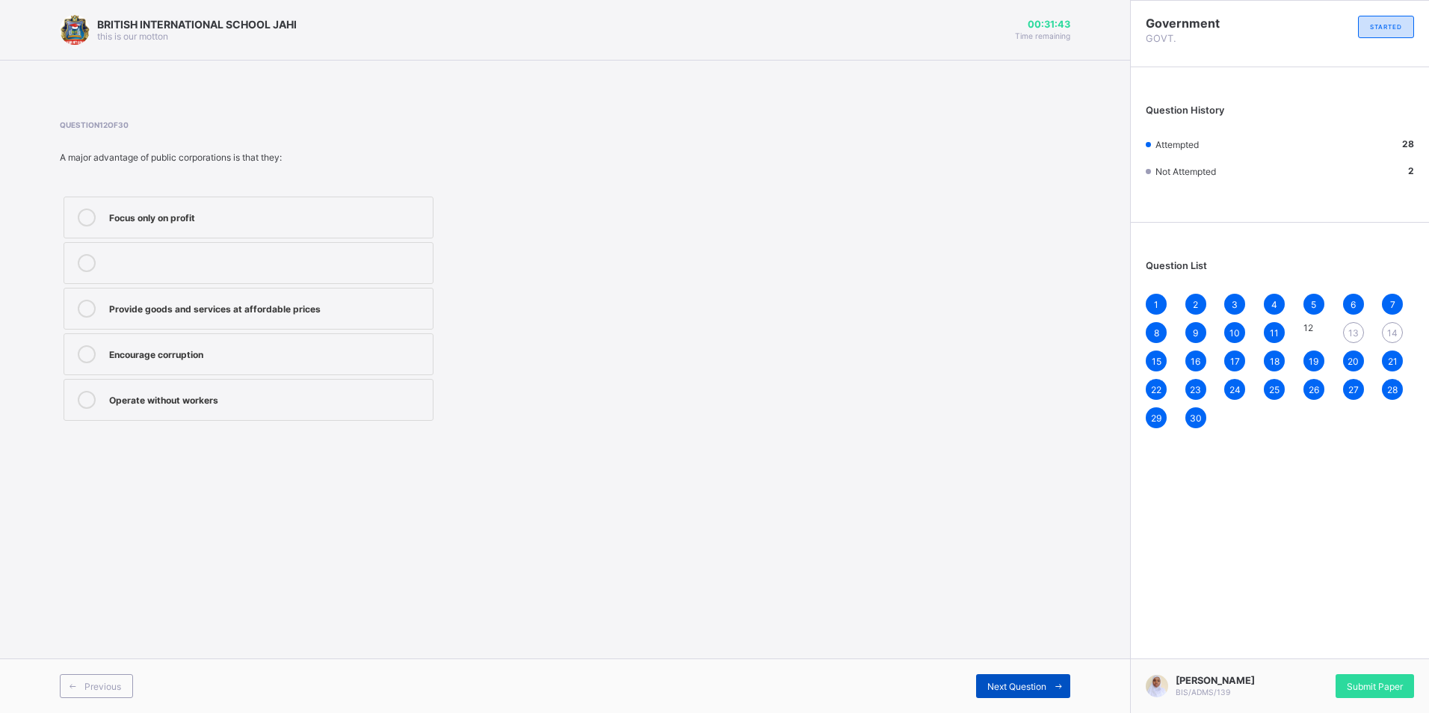
click at [1059, 677] on span at bounding box center [1059, 686] width 24 height 24
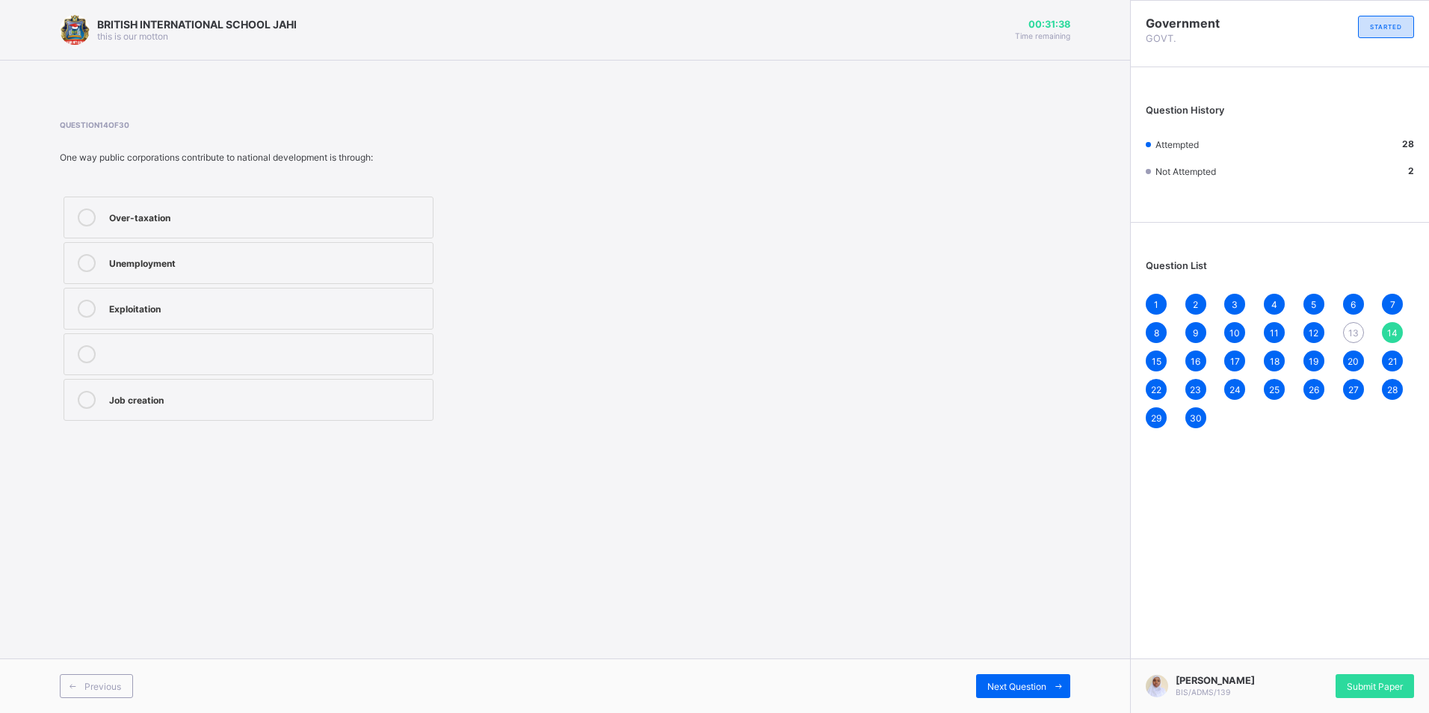
click at [1353, 338] on span "13" at bounding box center [1354, 332] width 10 height 11
click at [282, 265] on div "Provide transport" at bounding box center [267, 261] width 316 height 15
click at [1059, 687] on icon at bounding box center [1058, 687] width 11 height 10
click at [241, 408] on div "Job creation" at bounding box center [267, 400] width 316 height 18
click at [1196, 411] on div "30" at bounding box center [1196, 417] width 21 height 21
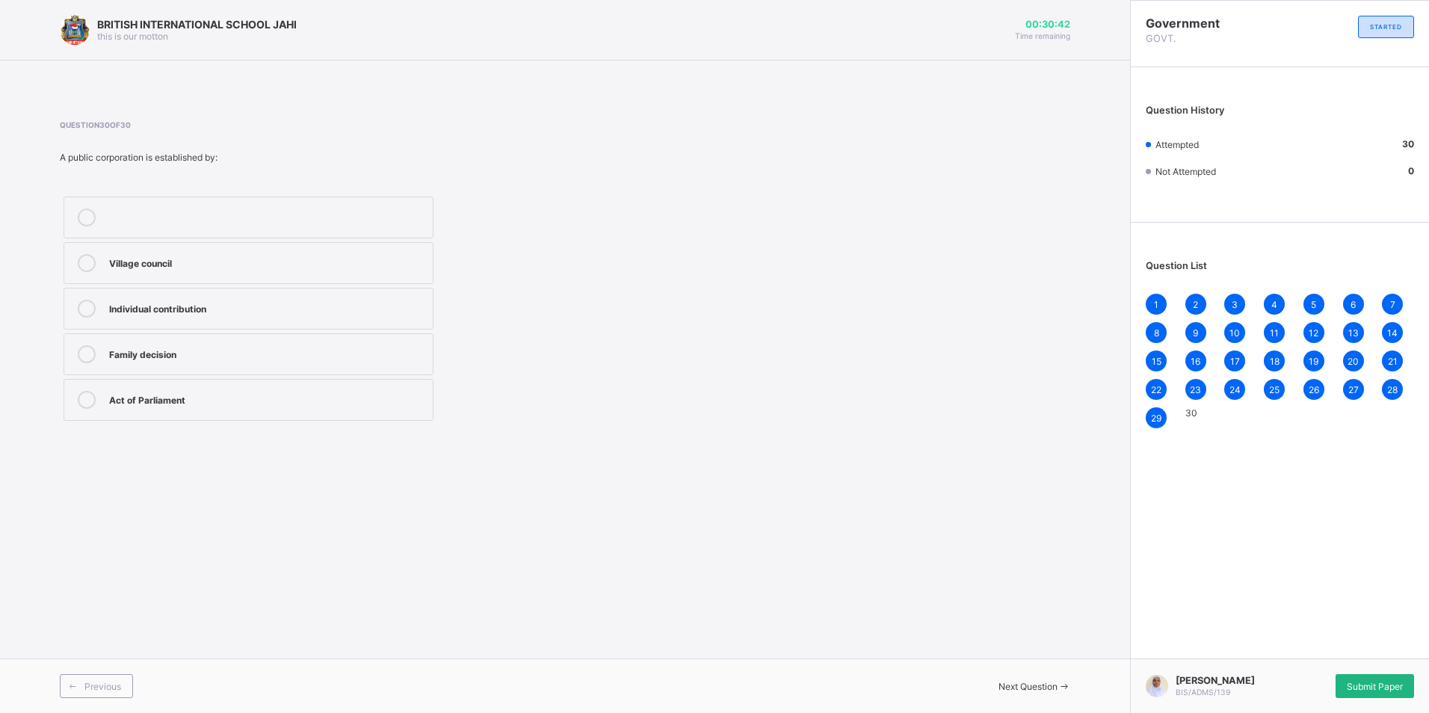
click at [1385, 686] on span "Submit Paper" at bounding box center [1375, 686] width 56 height 11
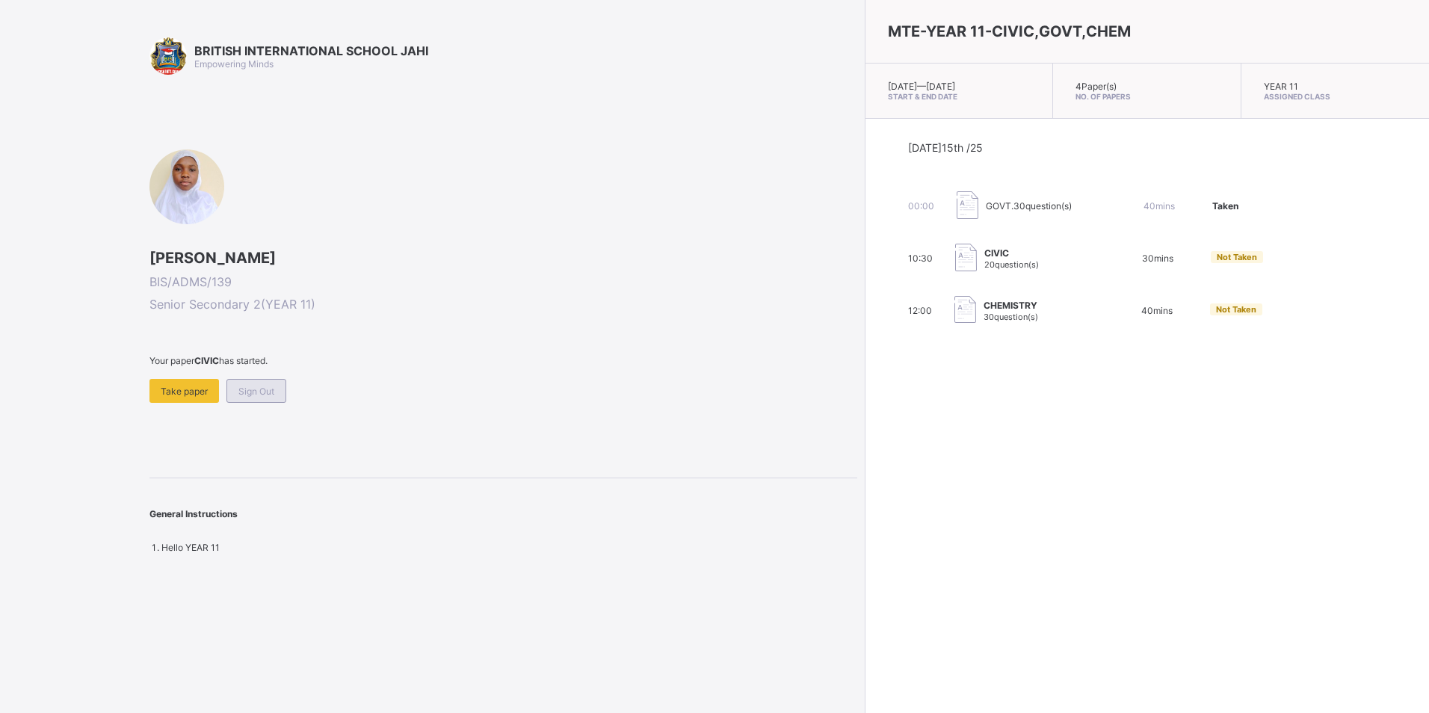
click at [253, 391] on span "Sign Out" at bounding box center [256, 391] width 36 height 11
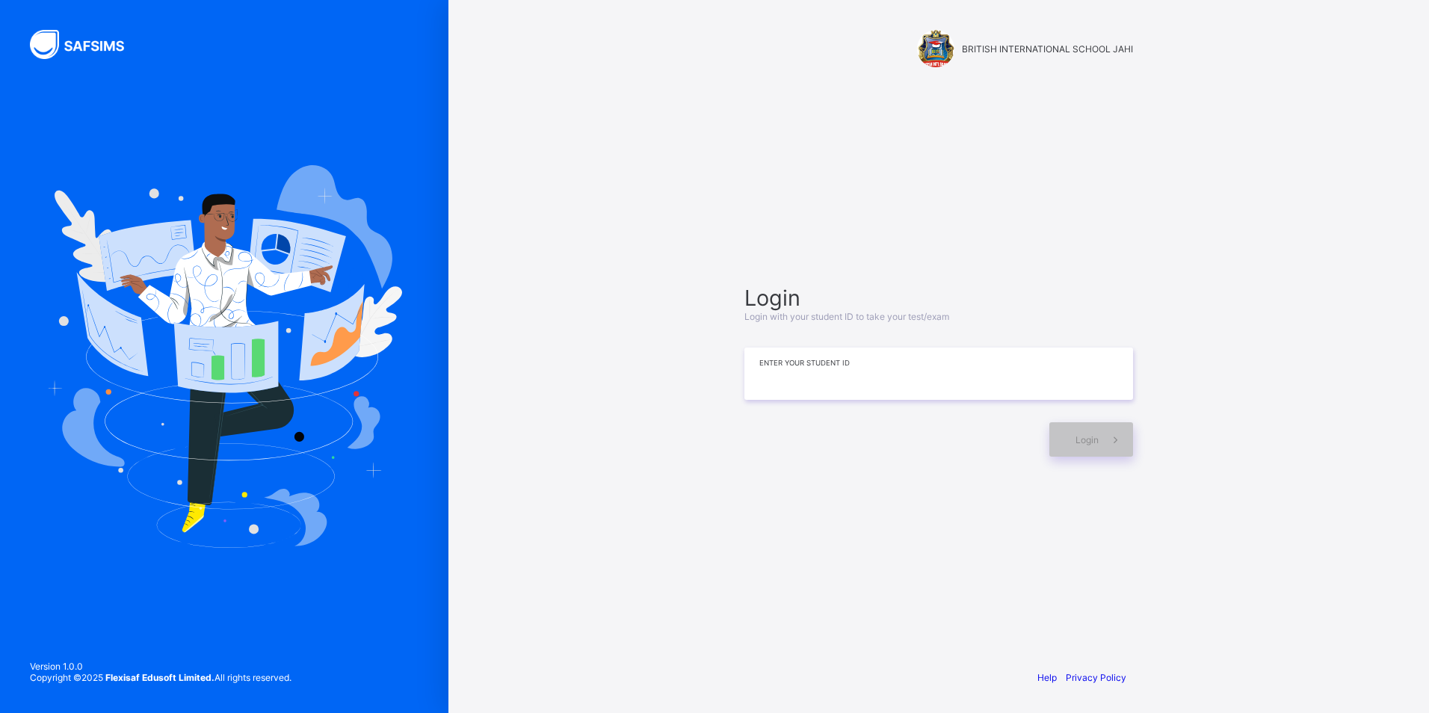
click at [843, 390] on input at bounding box center [939, 374] width 389 height 52
type input "*"
type input "**********"
click at [1085, 435] on span "Login" at bounding box center [1087, 439] width 23 height 11
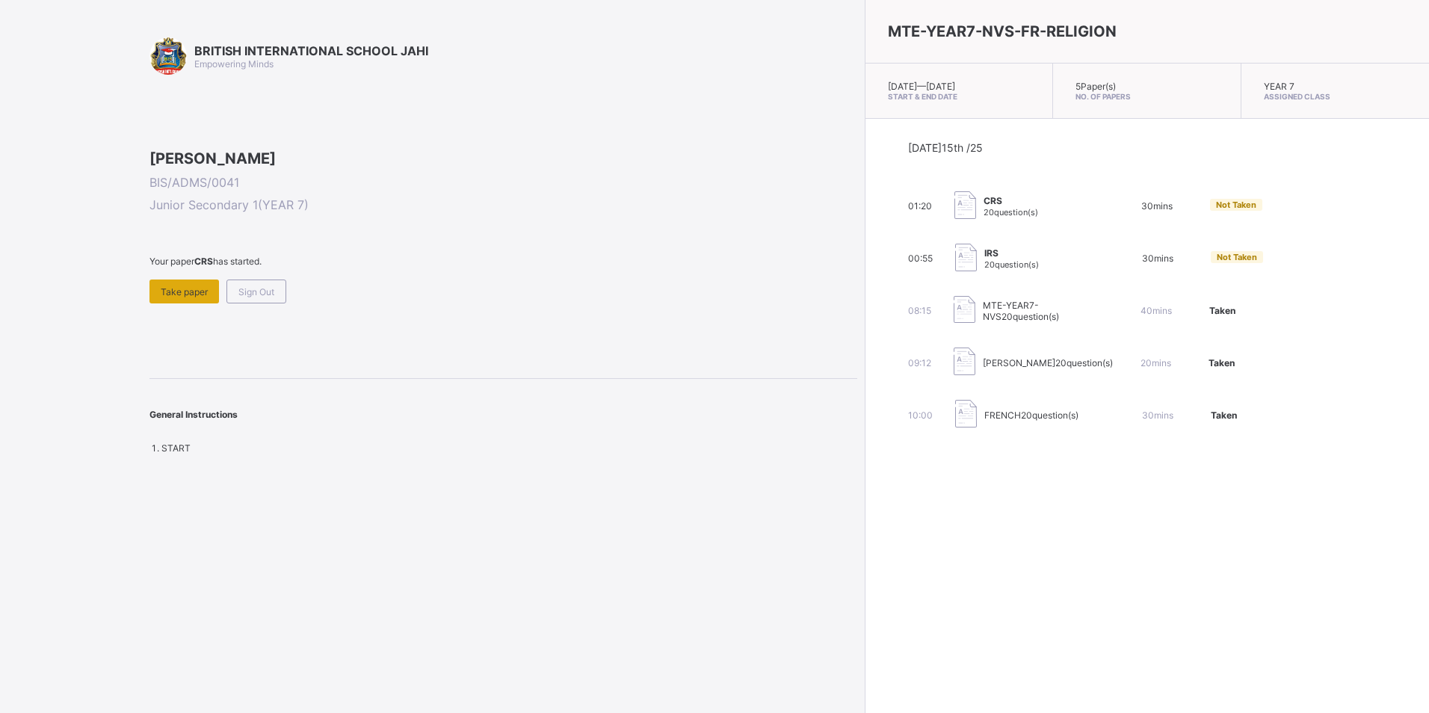
click at [197, 298] on span "Take paper" at bounding box center [184, 291] width 47 height 11
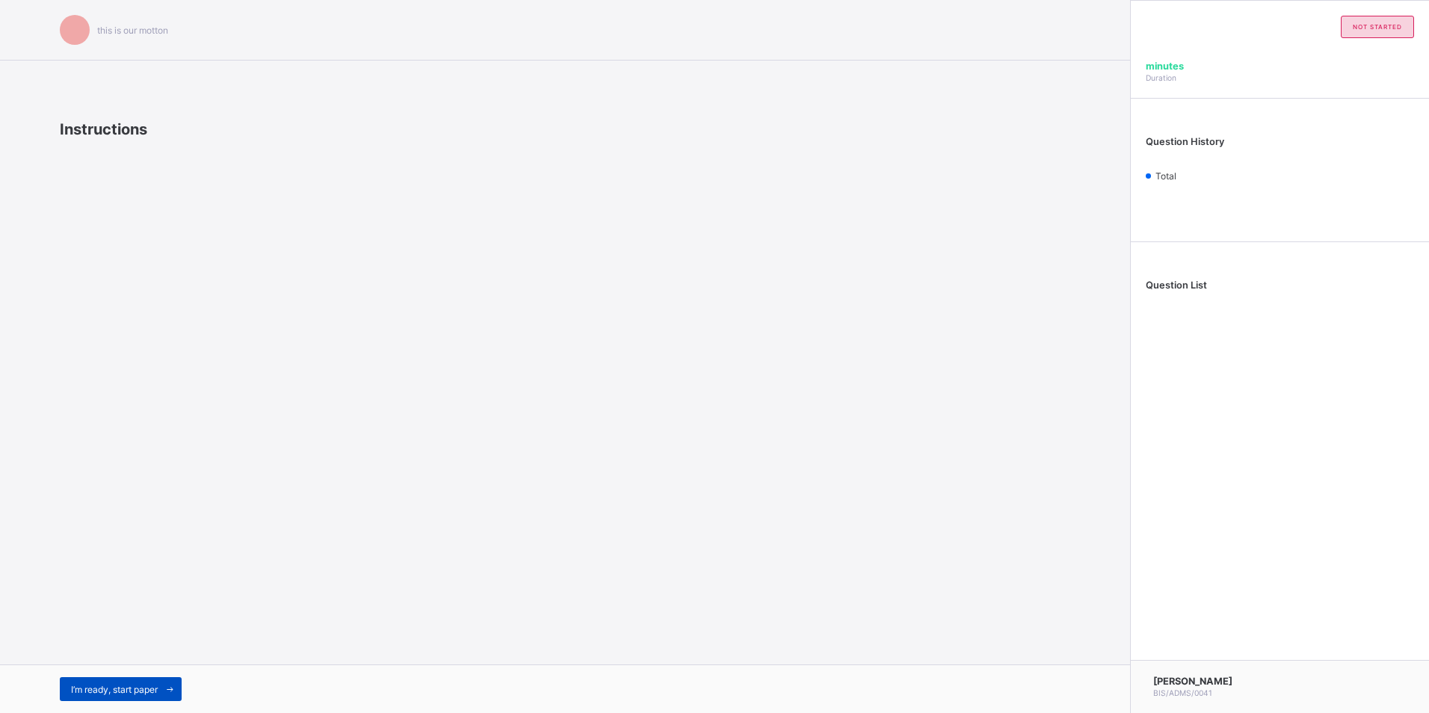
click at [141, 689] on span "I’m ready, start paper" at bounding box center [114, 689] width 87 height 11
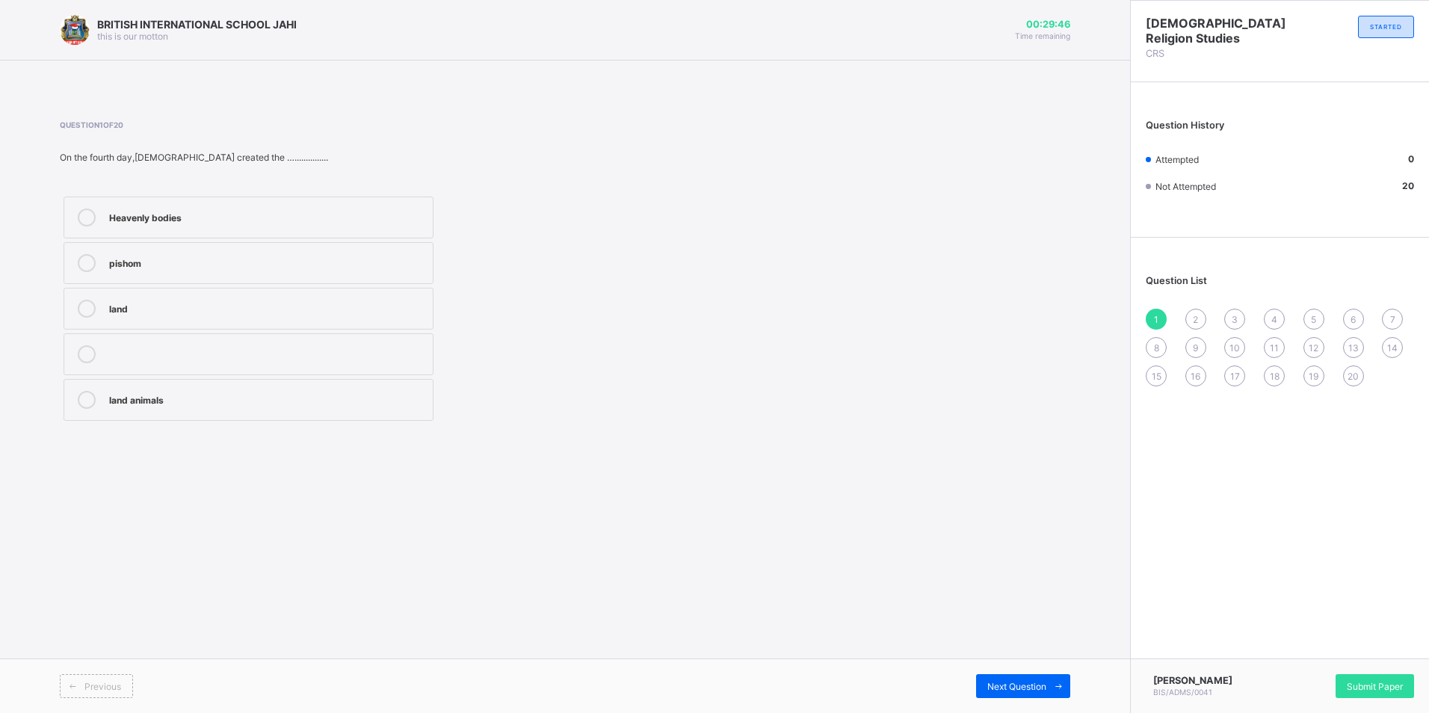
drag, startPoint x: 225, startPoint y: 212, endPoint x: 265, endPoint y: 226, distance: 42.1
click at [227, 221] on div "Heavenly bodies" at bounding box center [267, 216] width 316 height 15
click at [1032, 686] on span "Next Question" at bounding box center [1017, 686] width 59 height 11
click at [325, 327] on label "animals" at bounding box center [249, 309] width 370 height 42
click at [1035, 688] on span "Next Question" at bounding box center [1017, 686] width 59 height 11
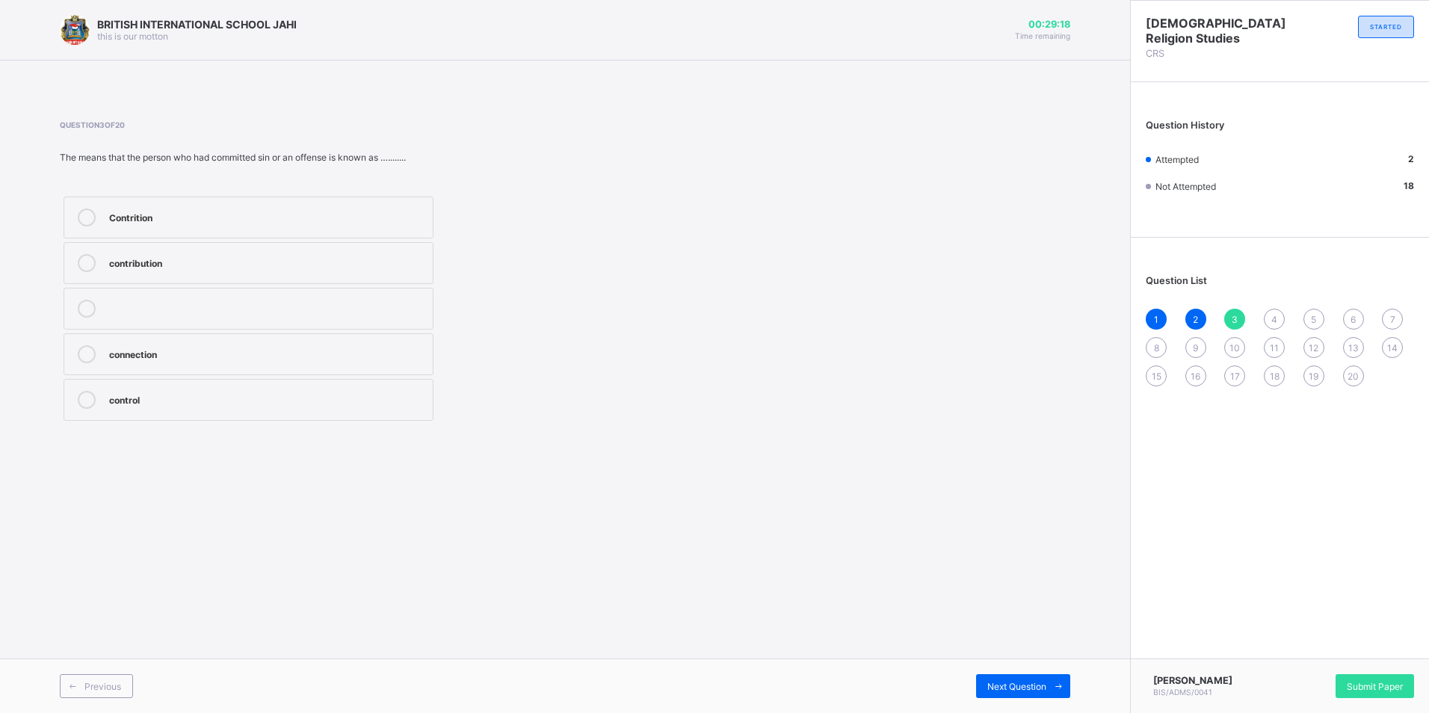
click at [248, 211] on div "Contrition" at bounding box center [267, 216] width 316 height 15
click at [984, 681] on div "Next Question" at bounding box center [1023, 686] width 94 height 24
click at [320, 374] on label "Reconciliation" at bounding box center [249, 354] width 370 height 42
click at [1022, 683] on span "Next Question" at bounding box center [1017, 686] width 59 height 11
drag, startPoint x: 153, startPoint y: 341, endPoint x: 595, endPoint y: 509, distance: 473.5
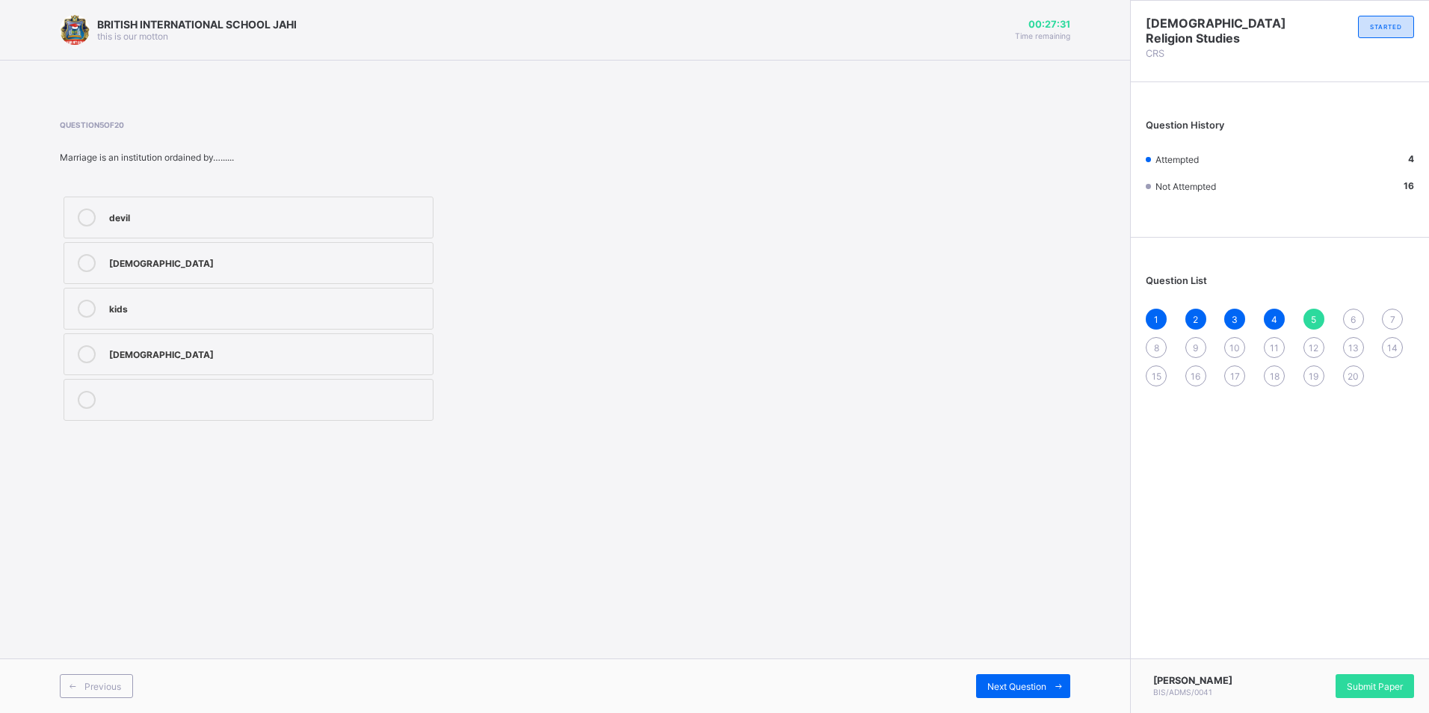
click at [154, 342] on label "[DEMOGRAPHIC_DATA]" at bounding box center [249, 354] width 370 height 42
drag, startPoint x: 1035, startPoint y: 700, endPoint x: 1035, endPoint y: 689, distance: 10.5
click at [1035, 689] on div "Previous Next Question" at bounding box center [565, 686] width 1130 height 55
drag, startPoint x: 1035, startPoint y: 689, endPoint x: 997, endPoint y: 682, distance: 39.6
click at [997, 682] on span "Next Question" at bounding box center [1017, 686] width 59 height 11
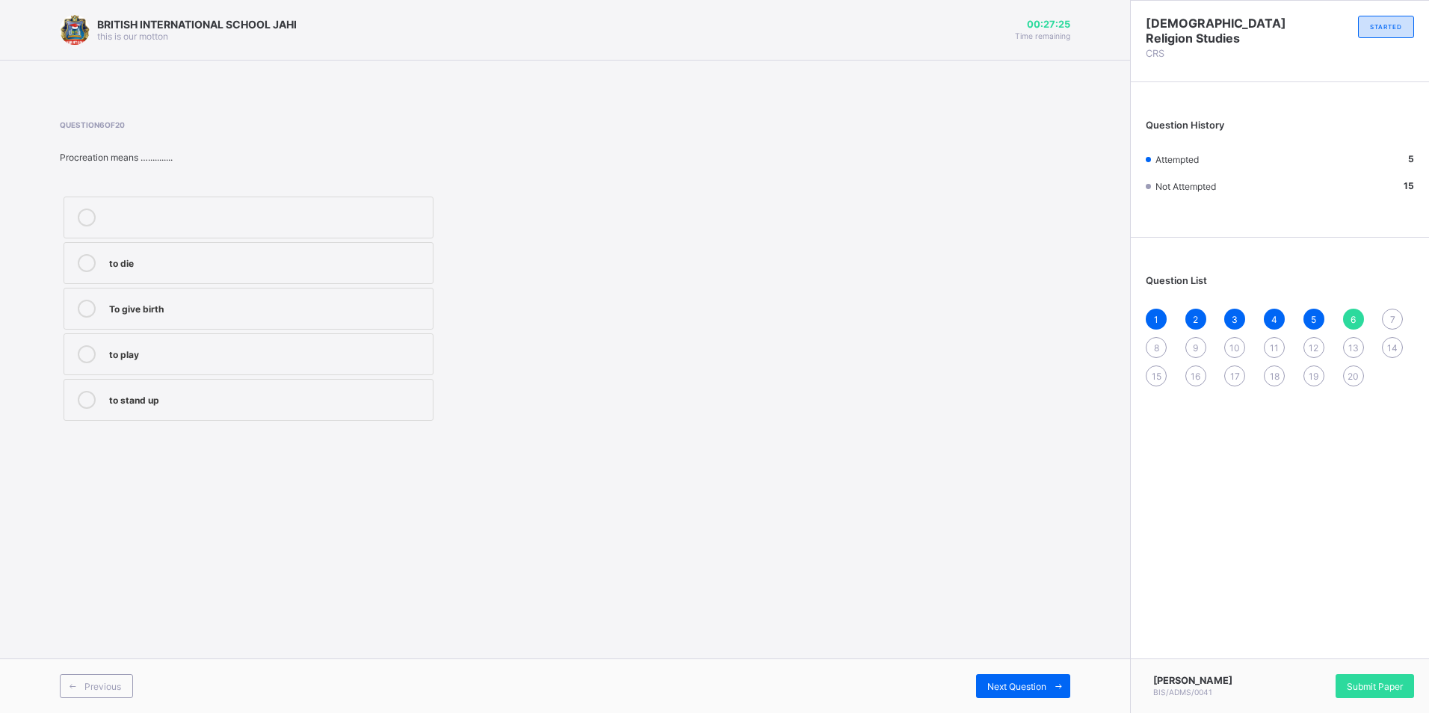
click at [187, 295] on label "To give birth" at bounding box center [249, 309] width 370 height 42
click at [993, 689] on span "Next Question" at bounding box center [1017, 686] width 59 height 11
drag, startPoint x: 237, startPoint y: 306, endPoint x: 315, endPoint y: 313, distance: 78.0
click at [253, 307] on div "Garden of Eden" at bounding box center [267, 307] width 316 height 15
click at [1027, 689] on span "Next Question" at bounding box center [1017, 686] width 59 height 11
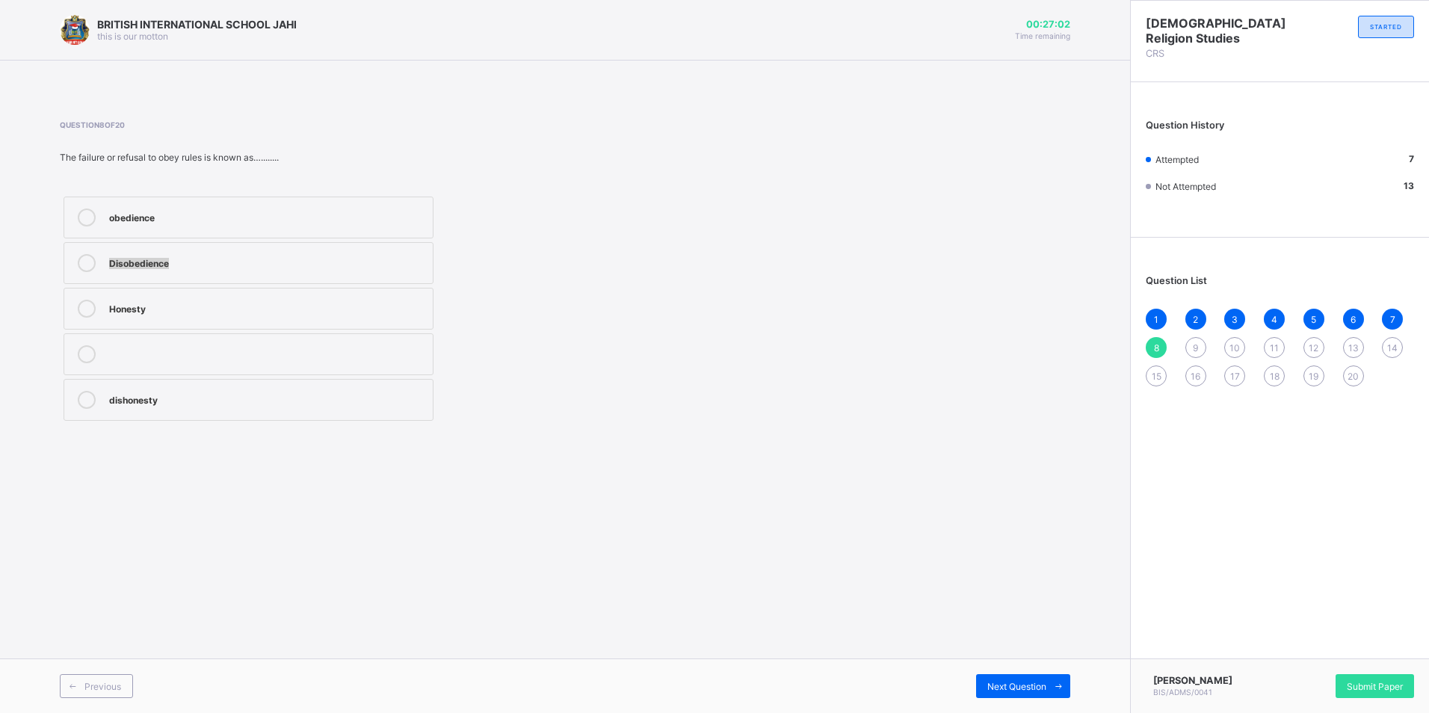
click at [207, 241] on div "obedience Disobedience Honesty dishonesty" at bounding box center [249, 309] width 378 height 232
drag, startPoint x: 207, startPoint y: 241, endPoint x: 252, endPoint y: 266, distance: 51.2
click at [252, 266] on div "Disobedience" at bounding box center [267, 261] width 316 height 15
click at [1024, 681] on span "Next Question" at bounding box center [1017, 686] width 59 height 11
click at [168, 216] on div "invisible" at bounding box center [267, 216] width 316 height 15
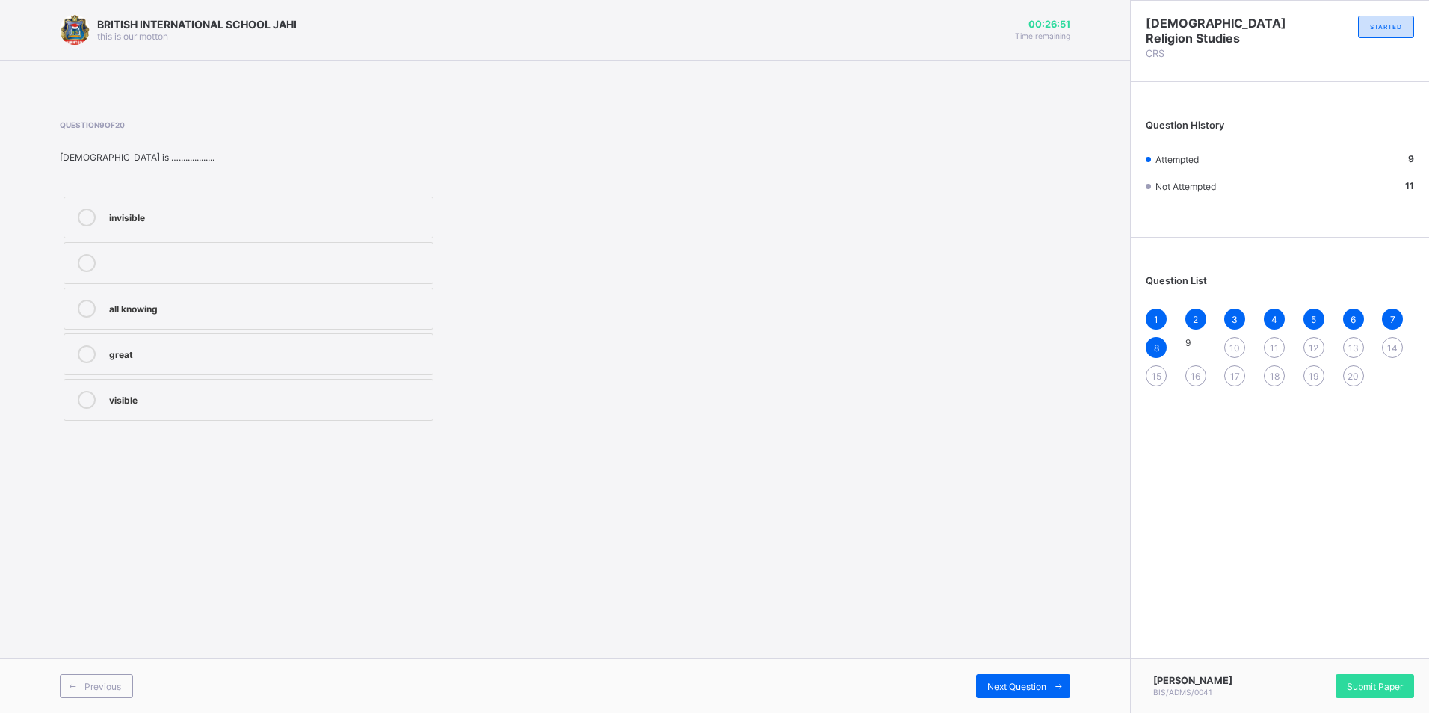
click at [979, 650] on div "BRITISH INTERNATIONAL SCHOOL JAHI this is our [PERSON_NAME] 00:26:51 Time remai…" at bounding box center [565, 356] width 1130 height 713
click at [985, 691] on div "Next Question" at bounding box center [1023, 686] width 94 height 24
drag, startPoint x: 194, startPoint y: 304, endPoint x: 597, endPoint y: 429, distance: 422.1
click at [225, 314] on div "marriage" at bounding box center [267, 307] width 316 height 15
click at [1037, 686] on span "Next Question" at bounding box center [1017, 686] width 59 height 11
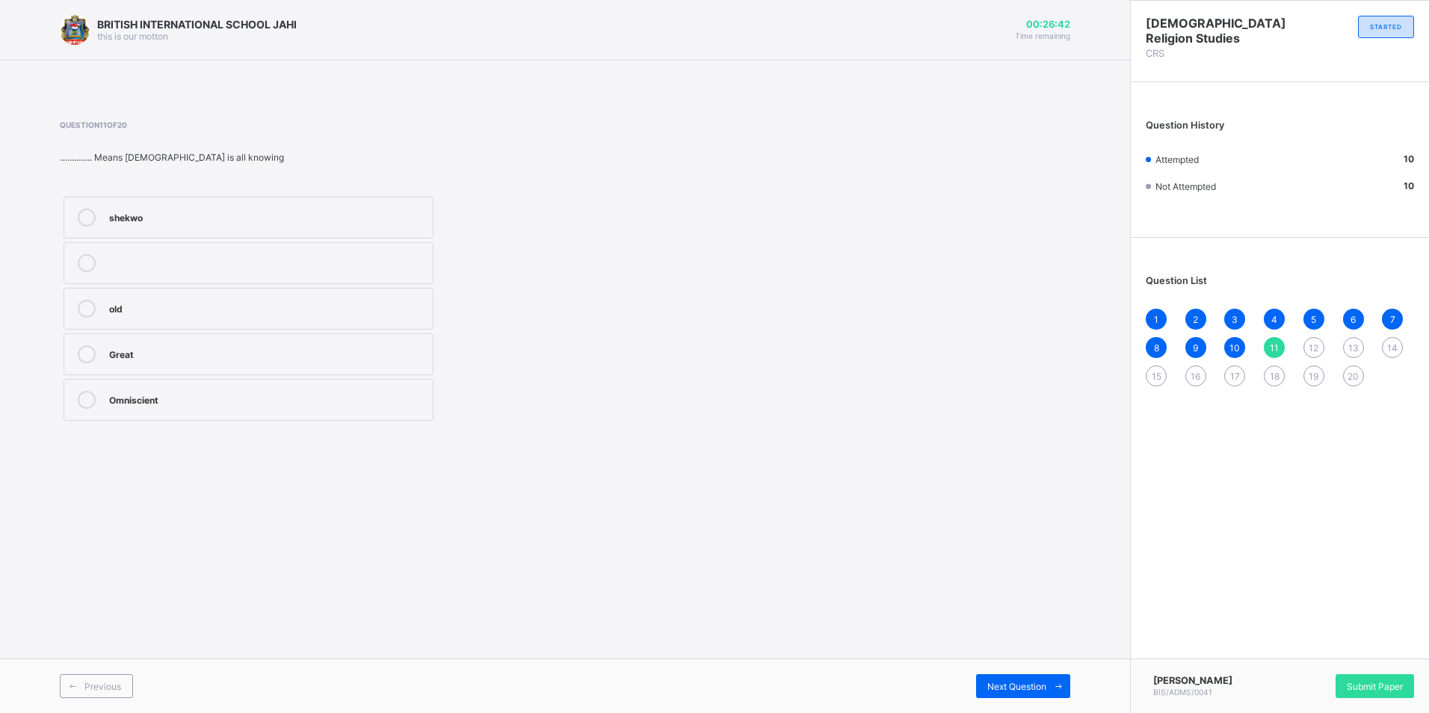
click at [184, 410] on label "Omniscient" at bounding box center [249, 400] width 370 height 42
drag, startPoint x: 1032, startPoint y: 679, endPoint x: 777, endPoint y: 587, distance: 271.0
click at [1031, 680] on div "Next Question" at bounding box center [1023, 686] width 94 height 24
click at [226, 250] on label "omniabsent" at bounding box center [249, 263] width 370 height 42
drag, startPoint x: 156, startPoint y: 206, endPoint x: 540, endPoint y: 398, distance: 429.3
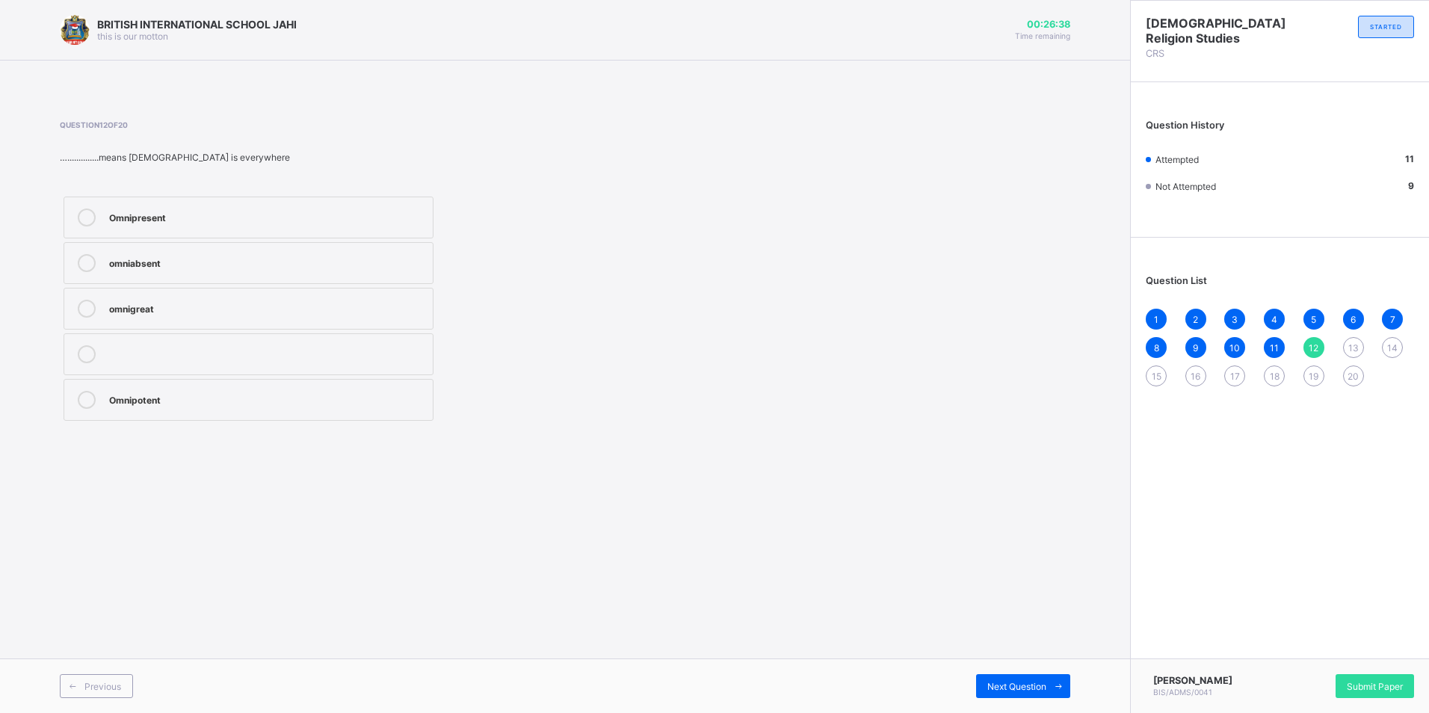
click at [156, 206] on label "Omnipresent" at bounding box center [249, 218] width 370 height 42
click at [994, 680] on div "Next Question" at bounding box center [1023, 686] width 94 height 24
click at [193, 297] on label "kwoshe" at bounding box center [249, 309] width 370 height 42
click at [1049, 687] on span at bounding box center [1059, 686] width 24 height 24
drag, startPoint x: 179, startPoint y: 315, endPoint x: 457, endPoint y: 469, distance: 317.3
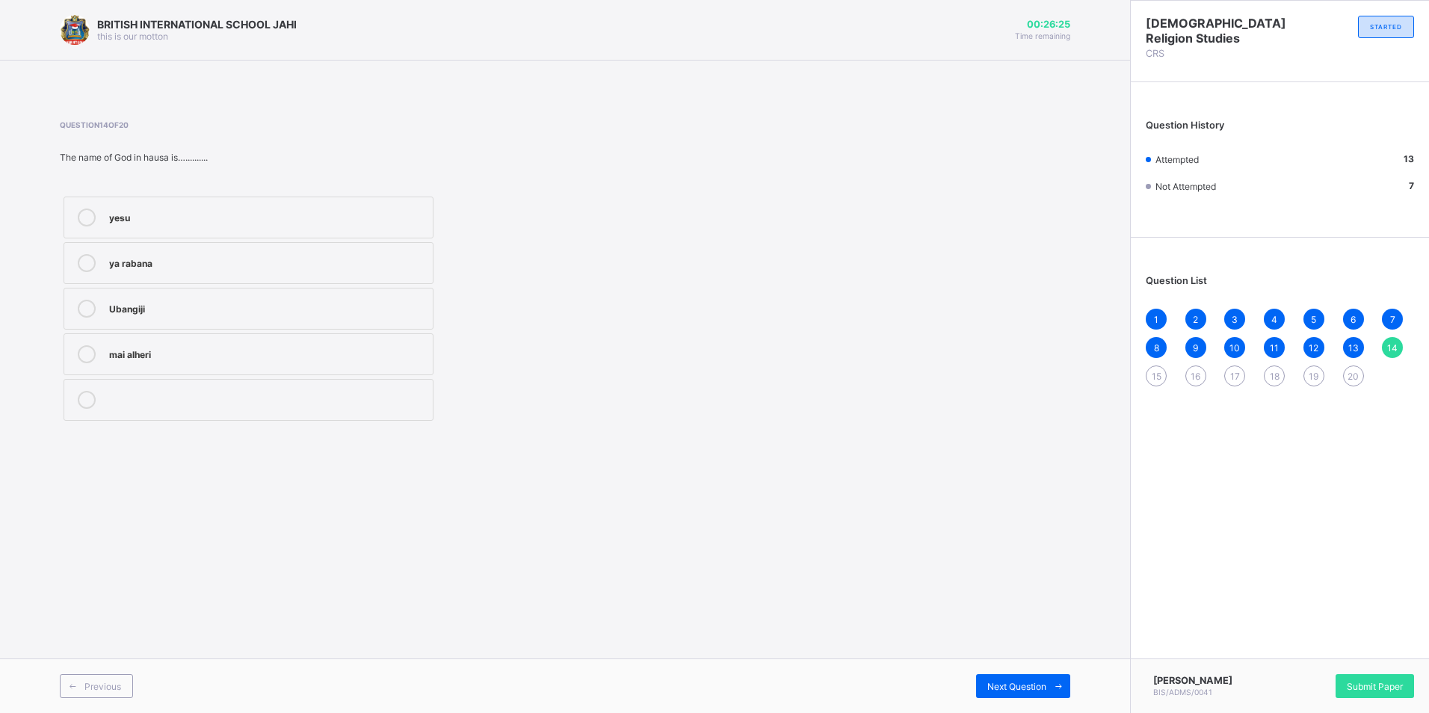
click at [197, 324] on label "Ubangiji" at bounding box center [249, 309] width 370 height 42
drag, startPoint x: 1014, startPoint y: 681, endPoint x: 988, endPoint y: 689, distance: 26.5
click at [1005, 685] on div "Next Question" at bounding box center [1023, 686] width 94 height 24
click at [218, 307] on div "Chineke" at bounding box center [267, 307] width 316 height 15
click at [1026, 682] on span "Next Question" at bounding box center [1017, 686] width 59 height 11
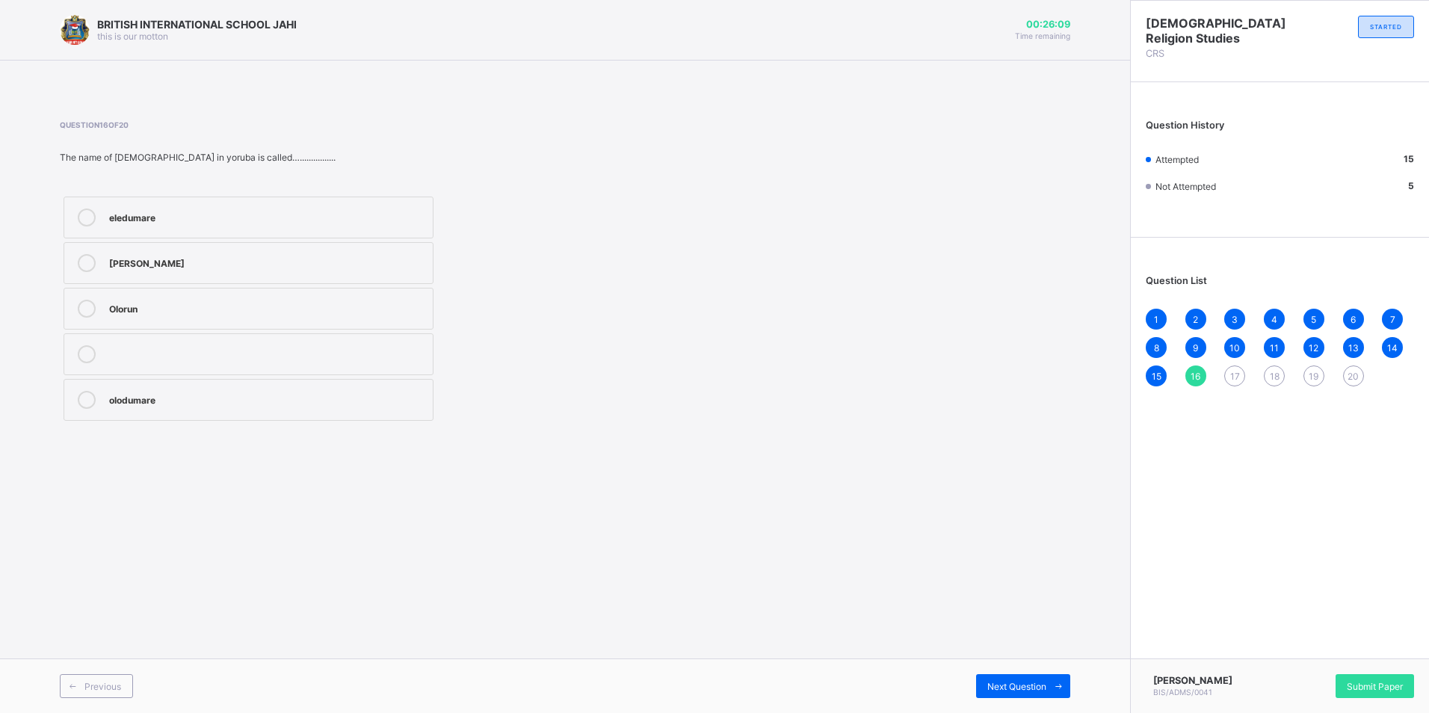
drag, startPoint x: 209, startPoint y: 401, endPoint x: 290, endPoint y: 446, distance: 92.4
click at [221, 411] on label "olodumare" at bounding box center [249, 400] width 370 height 42
click at [1062, 695] on span at bounding box center [1059, 686] width 24 height 24
drag, startPoint x: 290, startPoint y: 354, endPoint x: 415, endPoint y: 375, distance: 126.5
click at [293, 354] on div "characteristics" at bounding box center [267, 352] width 316 height 15
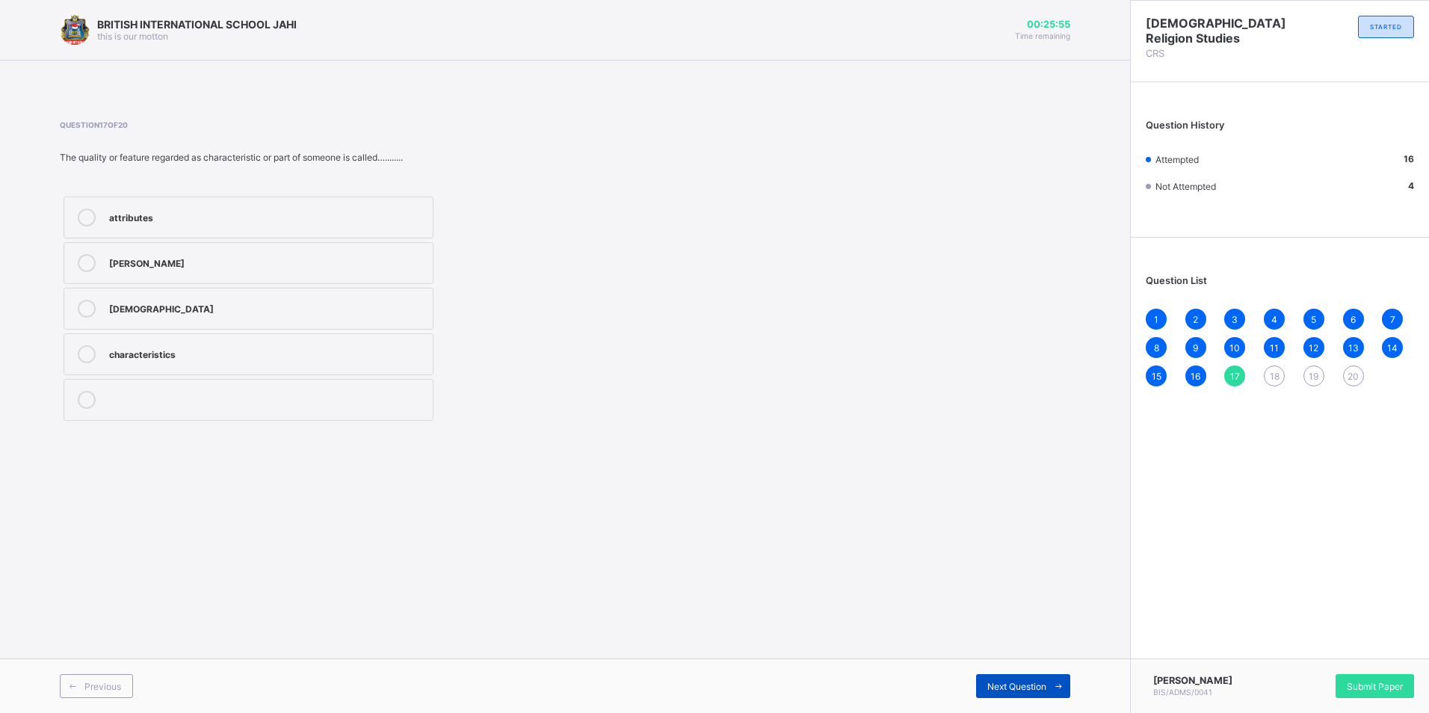
click at [1062, 689] on icon at bounding box center [1058, 687] width 11 height 10
click at [272, 265] on div "heavens and earth" at bounding box center [267, 261] width 316 height 15
click at [1032, 691] on span "Next Question" at bounding box center [1017, 686] width 59 height 11
click at [200, 247] on label "[DEMOGRAPHIC_DATA]" at bounding box center [249, 263] width 370 height 42
click at [1009, 685] on span "Next Question" at bounding box center [1017, 686] width 59 height 11
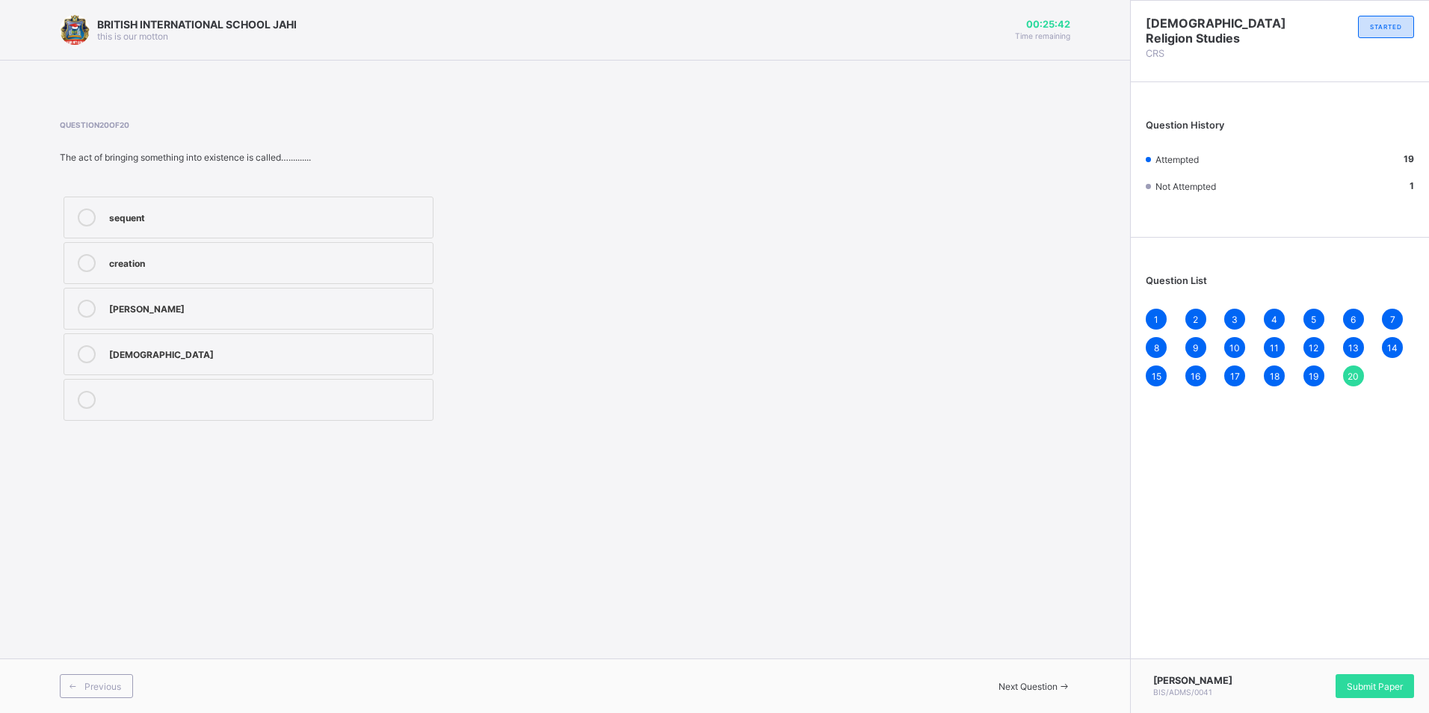
click at [191, 258] on div "creation" at bounding box center [267, 261] width 316 height 15
drag, startPoint x: 1401, startPoint y: 677, endPoint x: 1388, endPoint y: 672, distance: 14.2
click at [1390, 674] on div "Submit Paper" at bounding box center [1375, 686] width 78 height 24
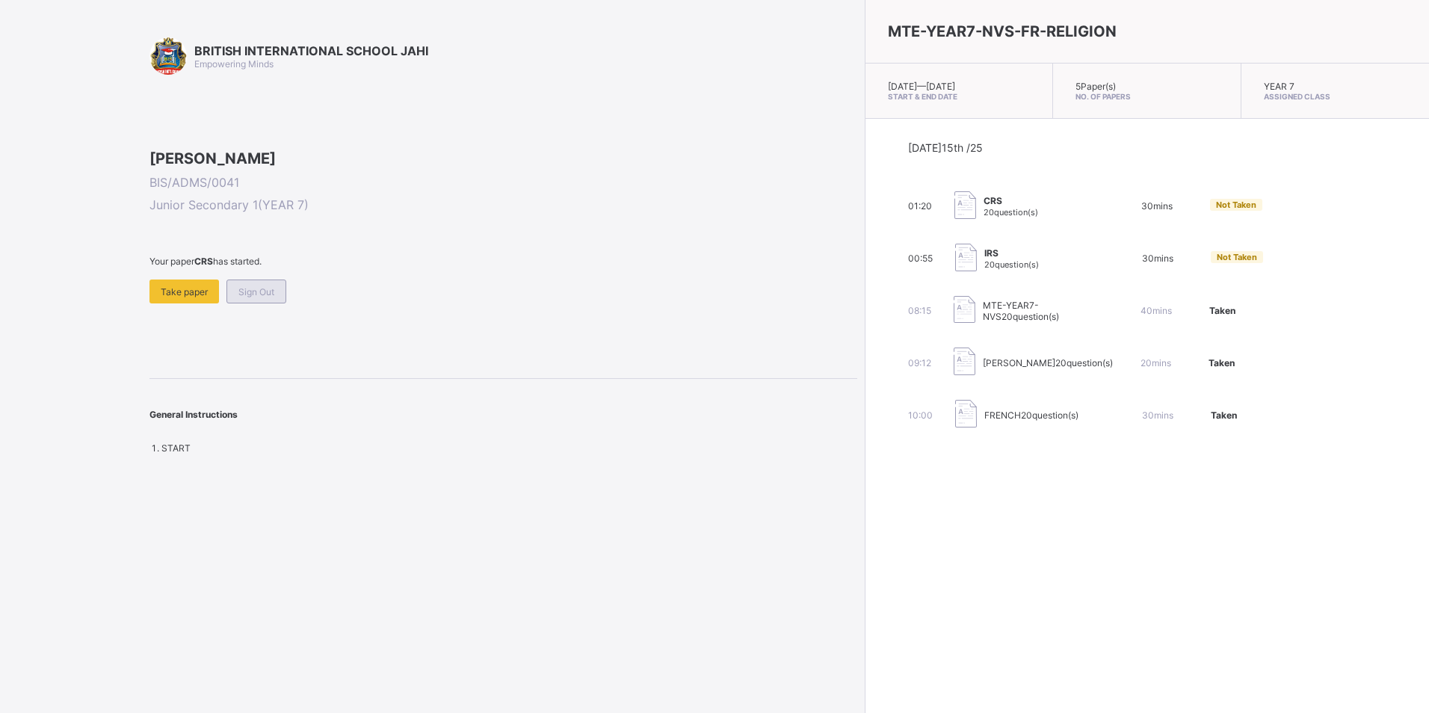
click at [274, 298] on span "Sign Out" at bounding box center [256, 291] width 36 height 11
